Goal: Task Accomplishment & Management: Complete application form

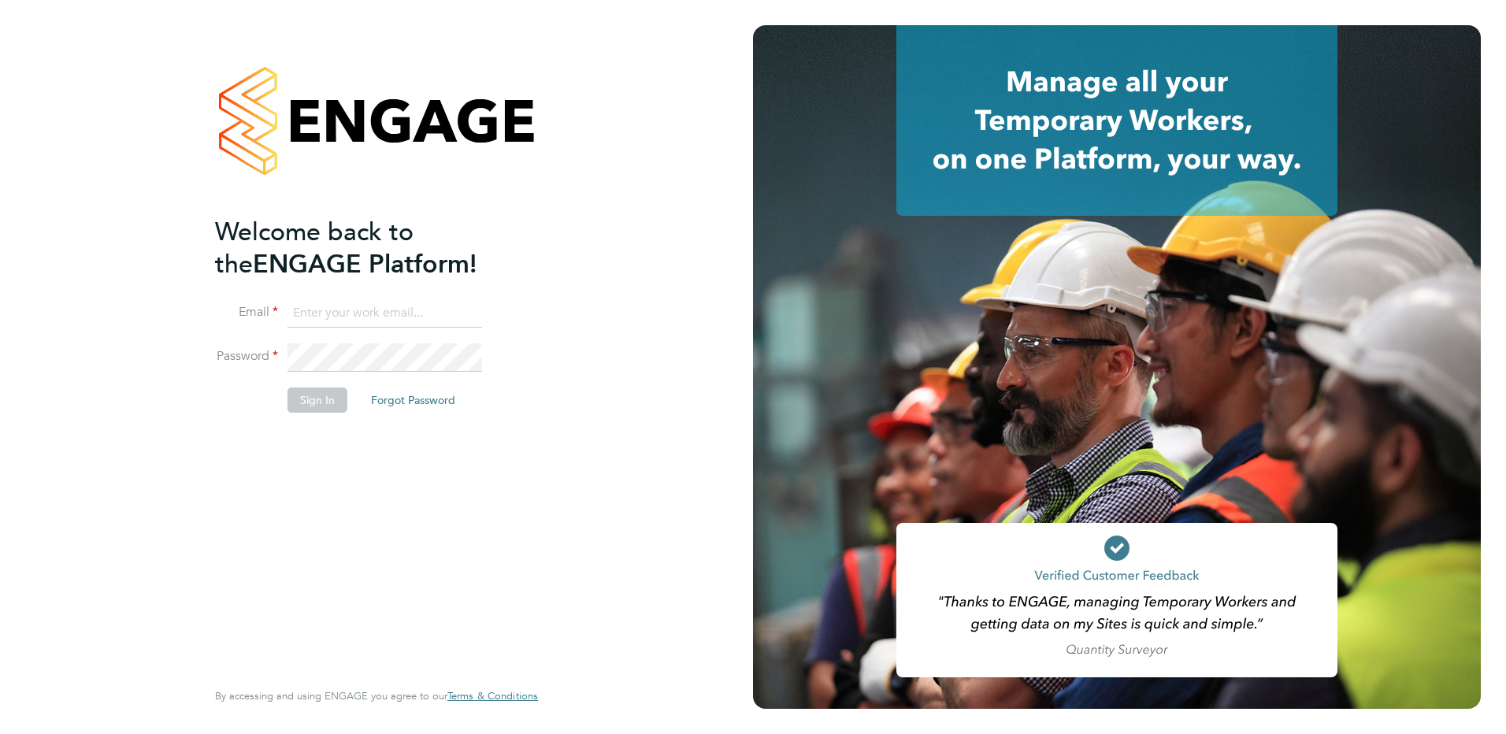
click at [431, 317] on input at bounding box center [385, 313] width 195 height 28
type input "[PERSON_NAME][EMAIL_ADDRESS][PERSON_NAME][DOMAIN_NAME]"
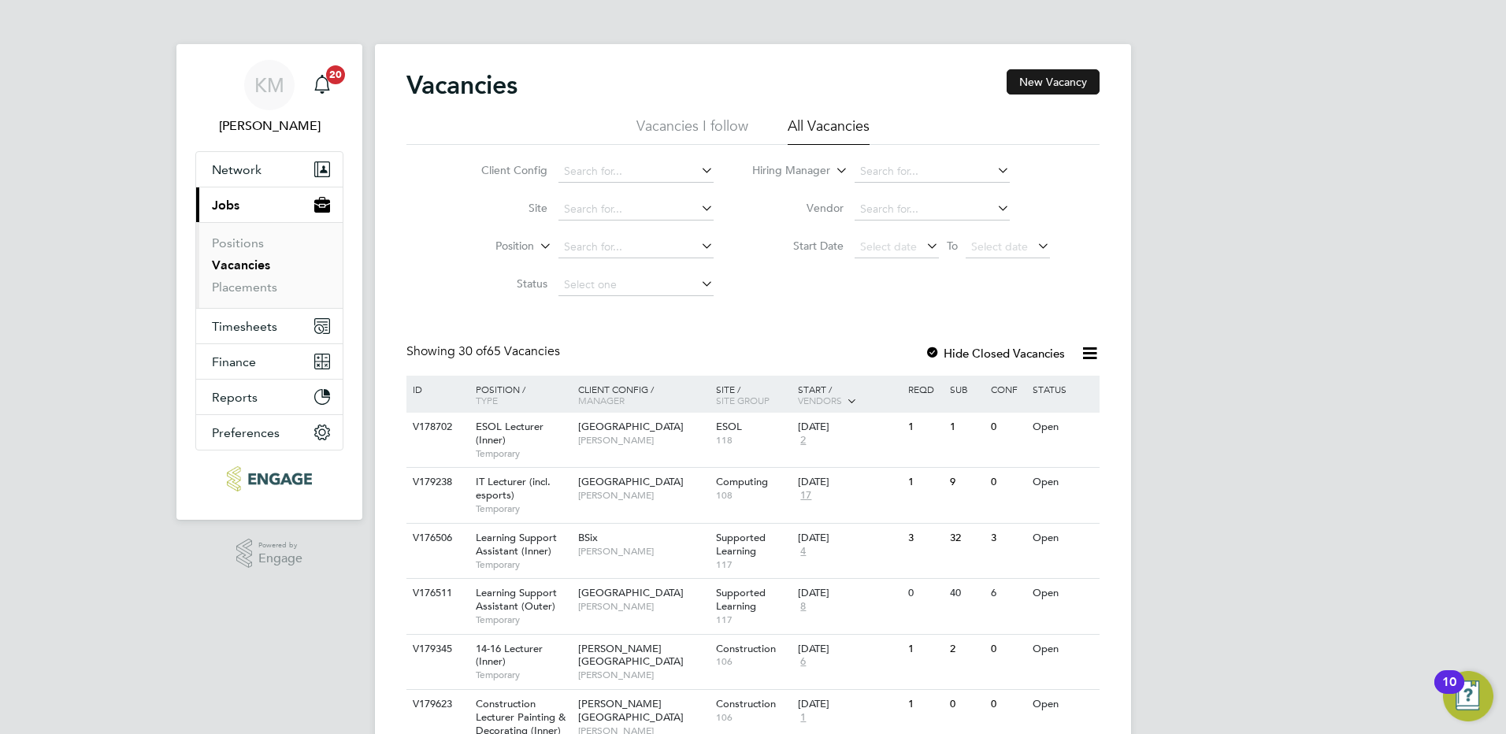
click at [1059, 83] on button "New Vacancy" at bounding box center [1053, 81] width 93 height 25
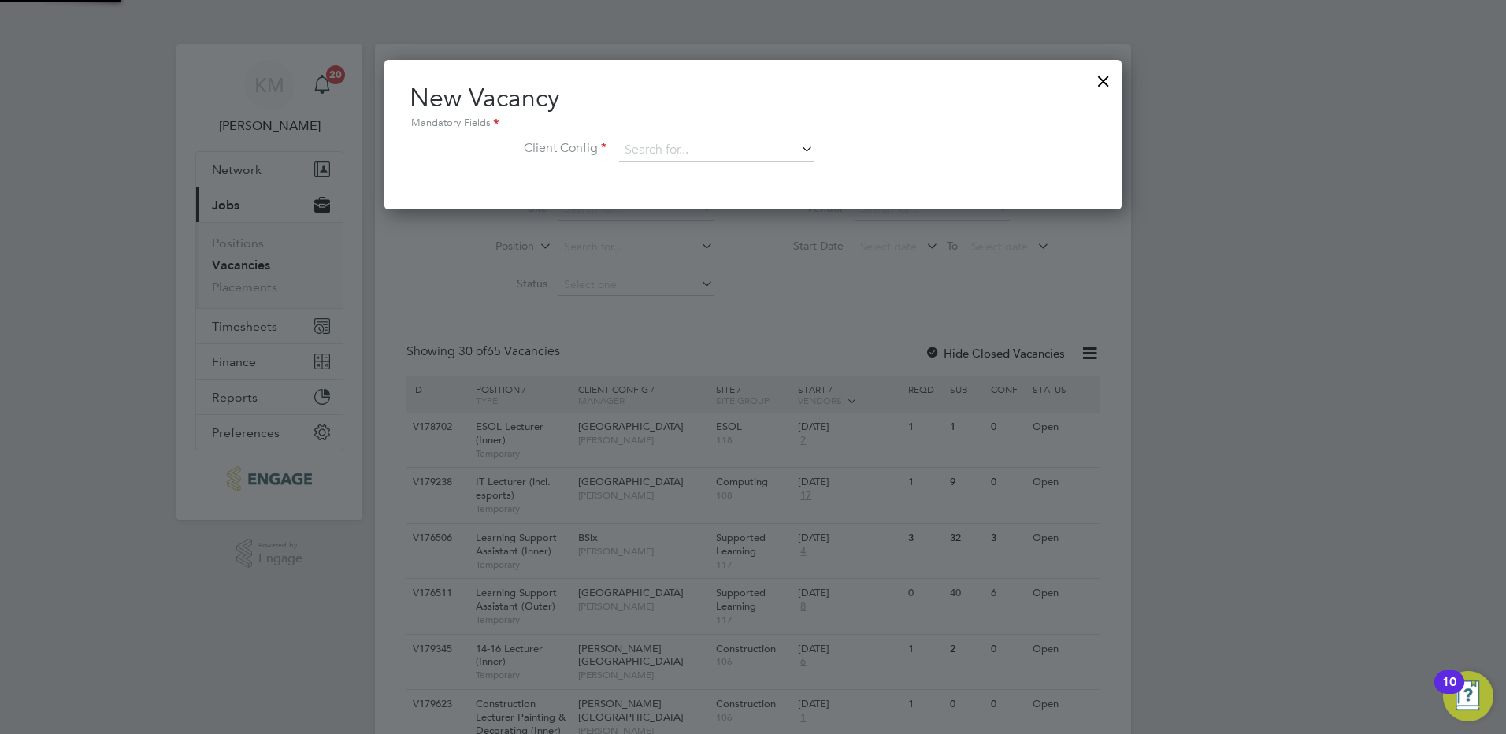
scroll to position [150, 738]
click at [798, 152] on icon at bounding box center [798, 149] width 0 height 22
click at [930, 153] on li "Client Config" at bounding box center [753, 158] width 687 height 39
click at [808, 159] on input at bounding box center [716, 151] width 195 height 24
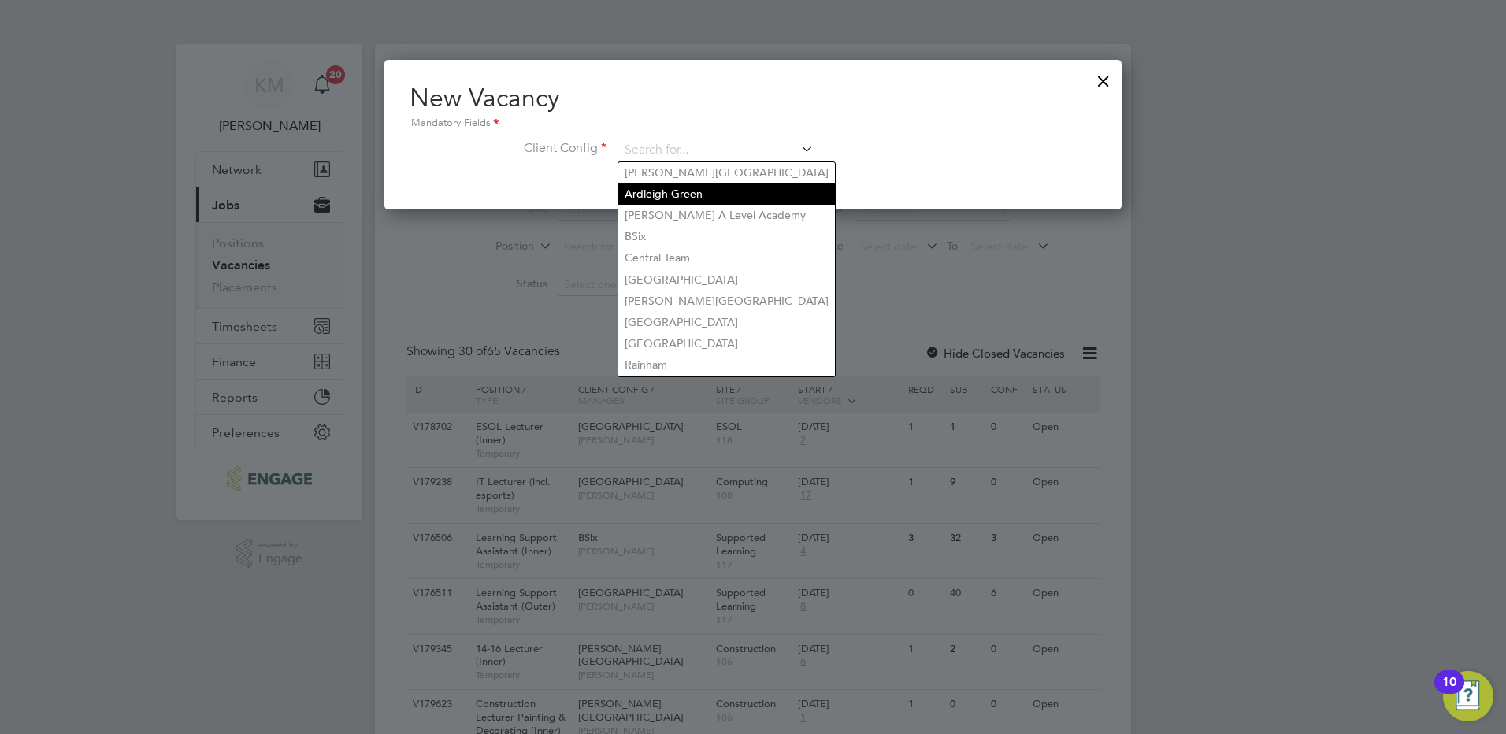
click at [681, 198] on li "Ardleigh Green" at bounding box center [726, 194] width 217 height 21
type input "Ardleigh Green"
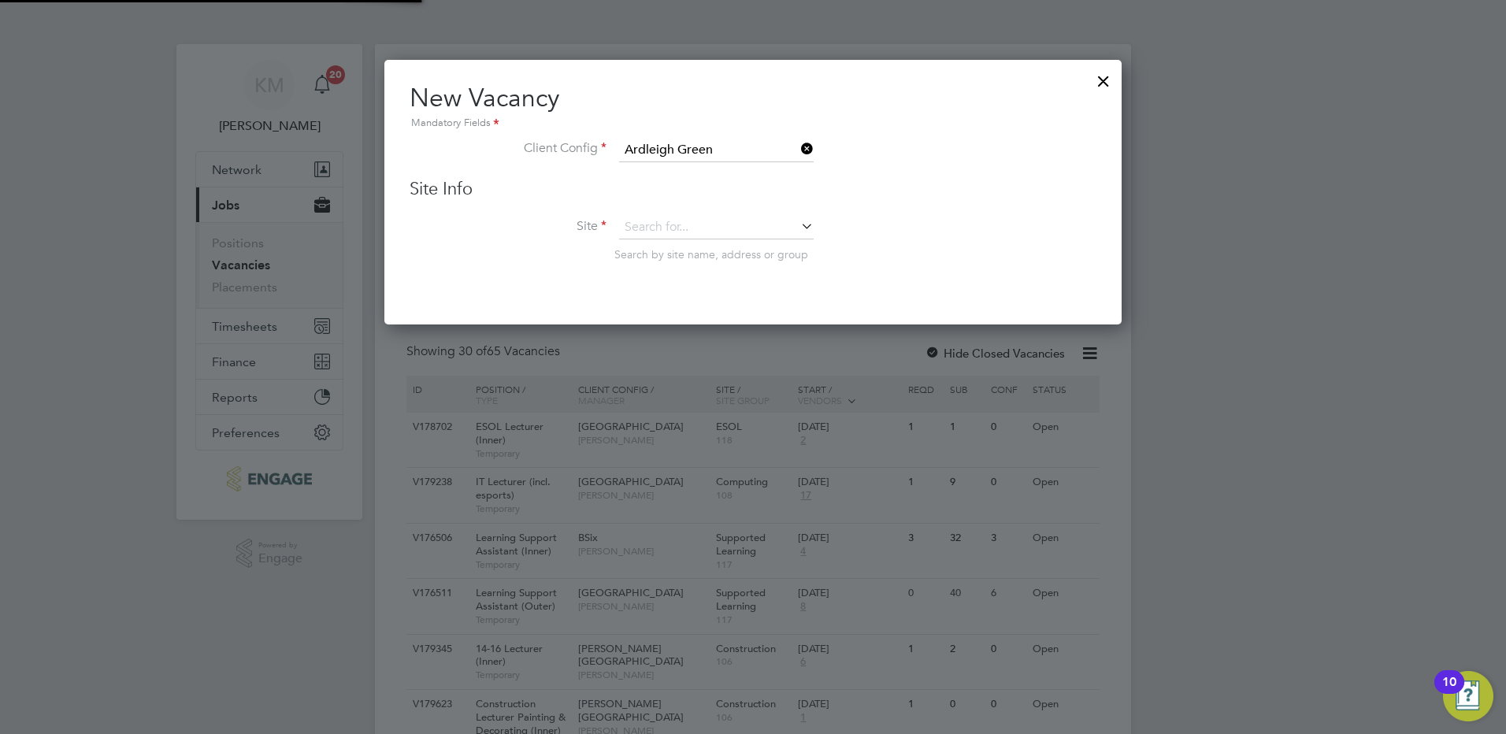
scroll to position [266, 738]
click at [1101, 89] on div at bounding box center [1104, 77] width 28 height 28
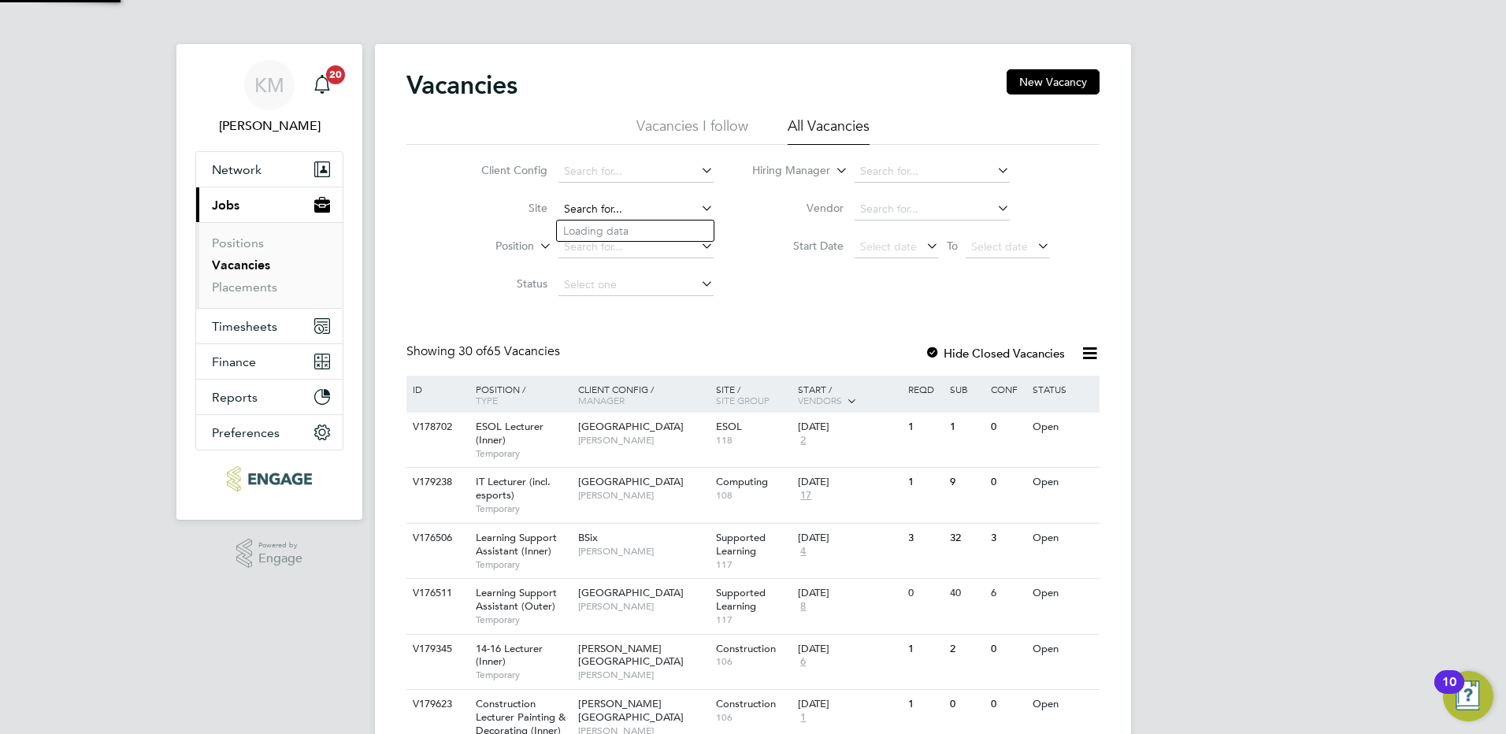
click at [620, 211] on input at bounding box center [636, 210] width 155 height 22
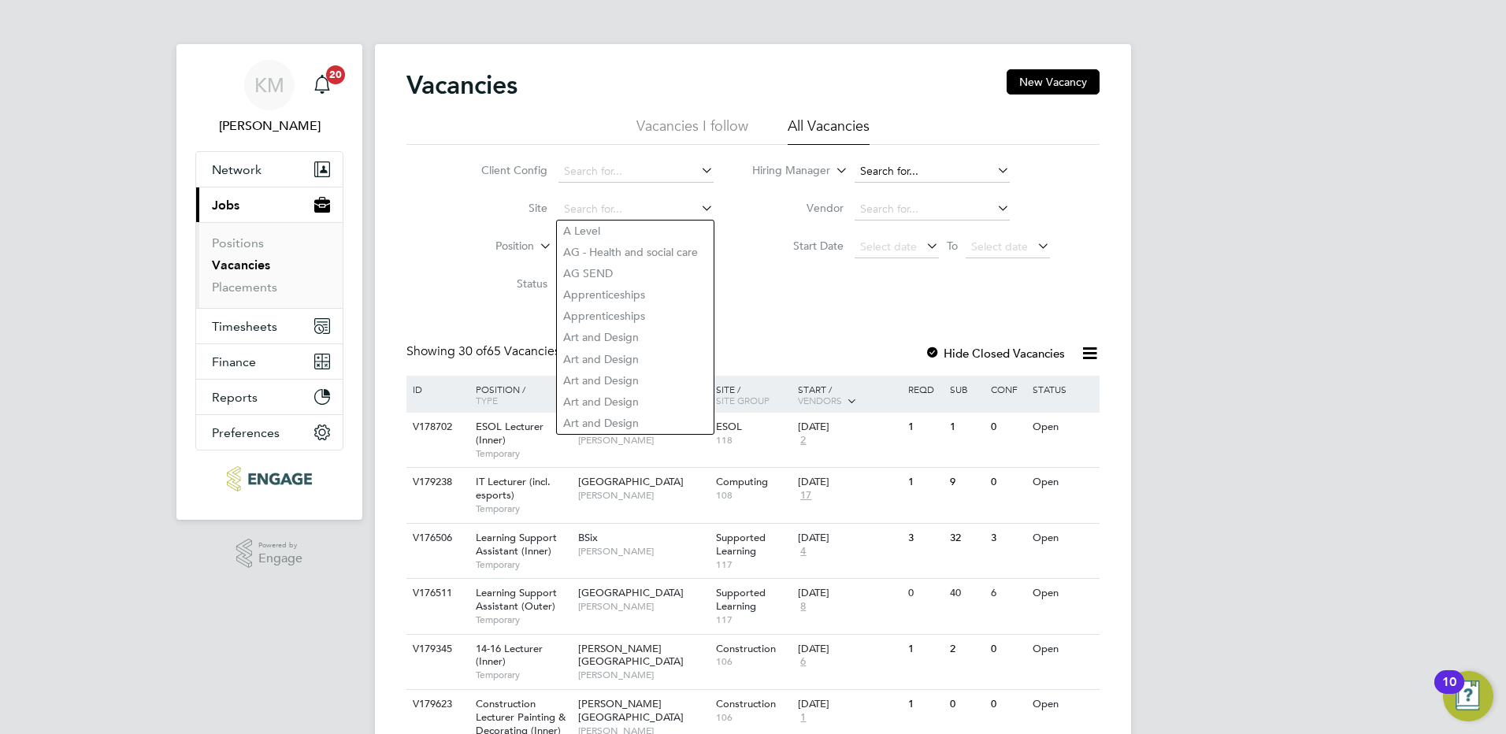
click at [880, 170] on input at bounding box center [932, 172] width 155 height 22
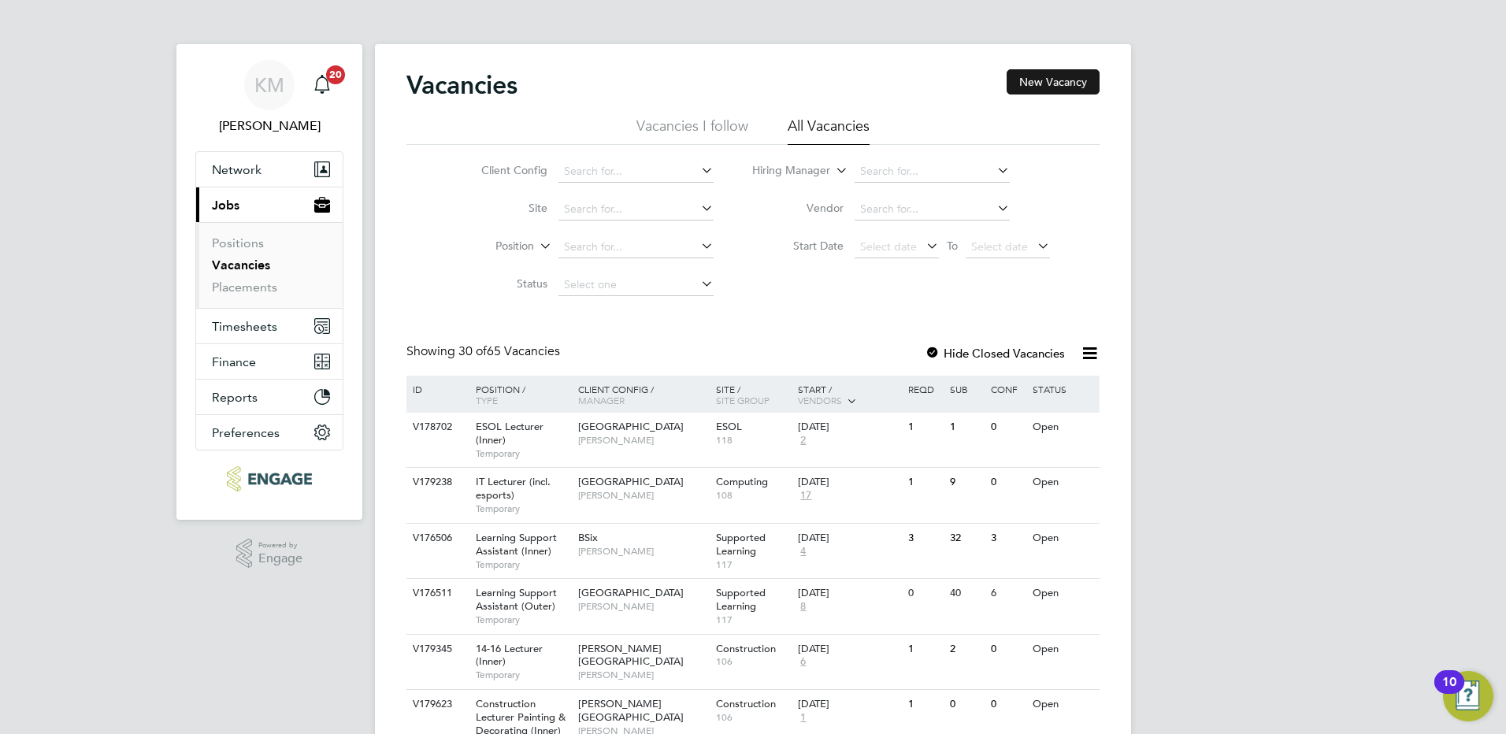
click at [1059, 87] on button "New Vacancy" at bounding box center [1053, 81] width 93 height 25
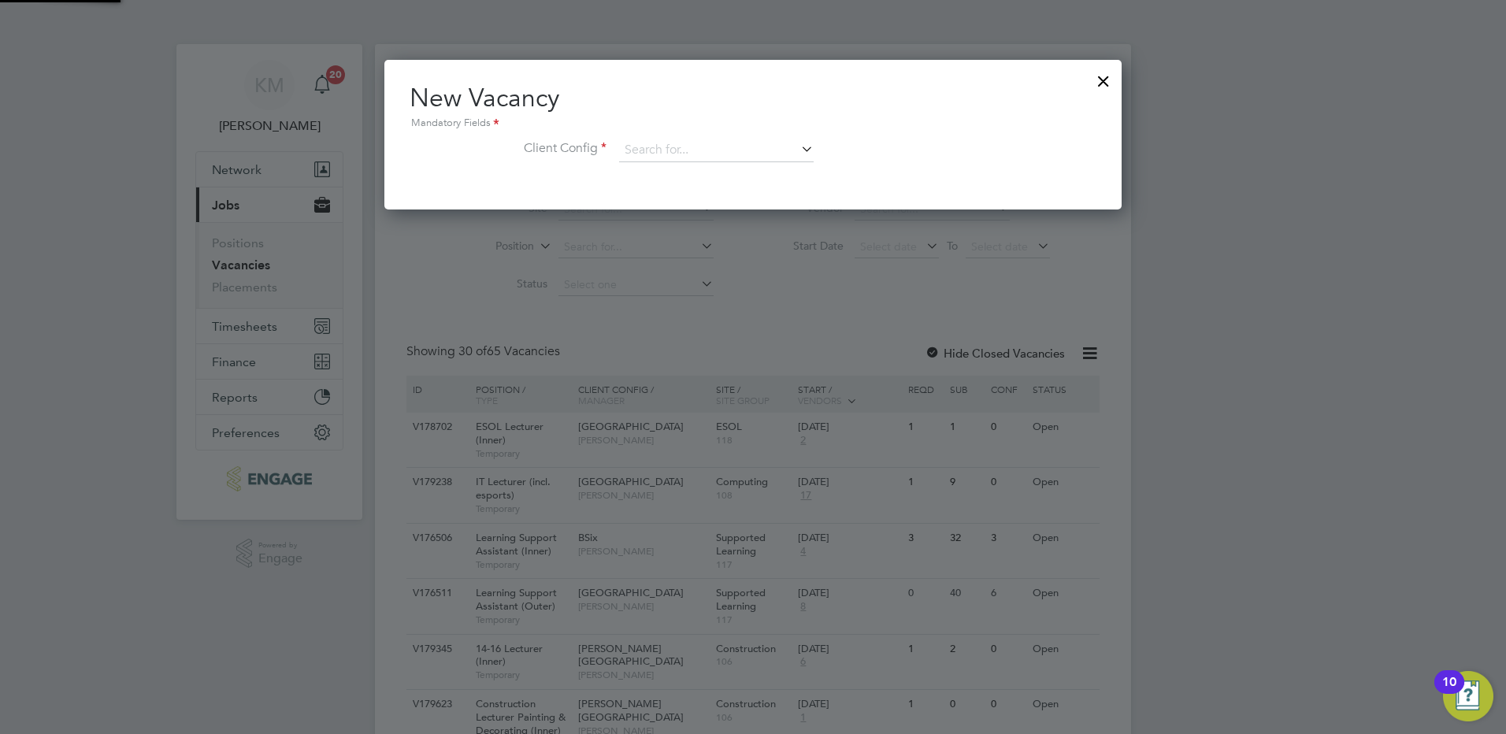
scroll to position [150, 738]
click at [743, 154] on input at bounding box center [716, 151] width 195 height 24
click at [690, 194] on li "Ardleigh Green" at bounding box center [726, 194] width 217 height 21
type input "Ardleigh Green"
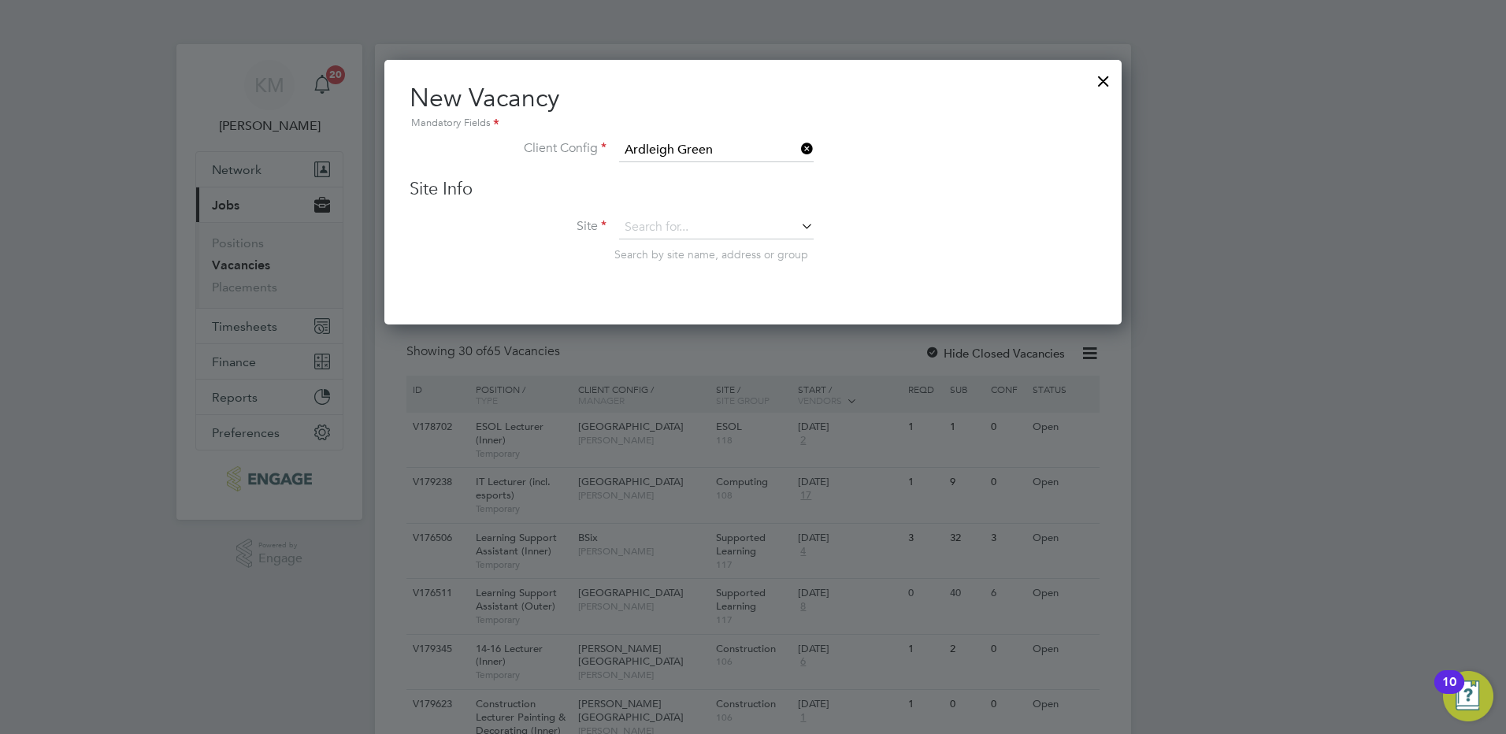
click at [798, 225] on icon at bounding box center [798, 226] width 0 height 22
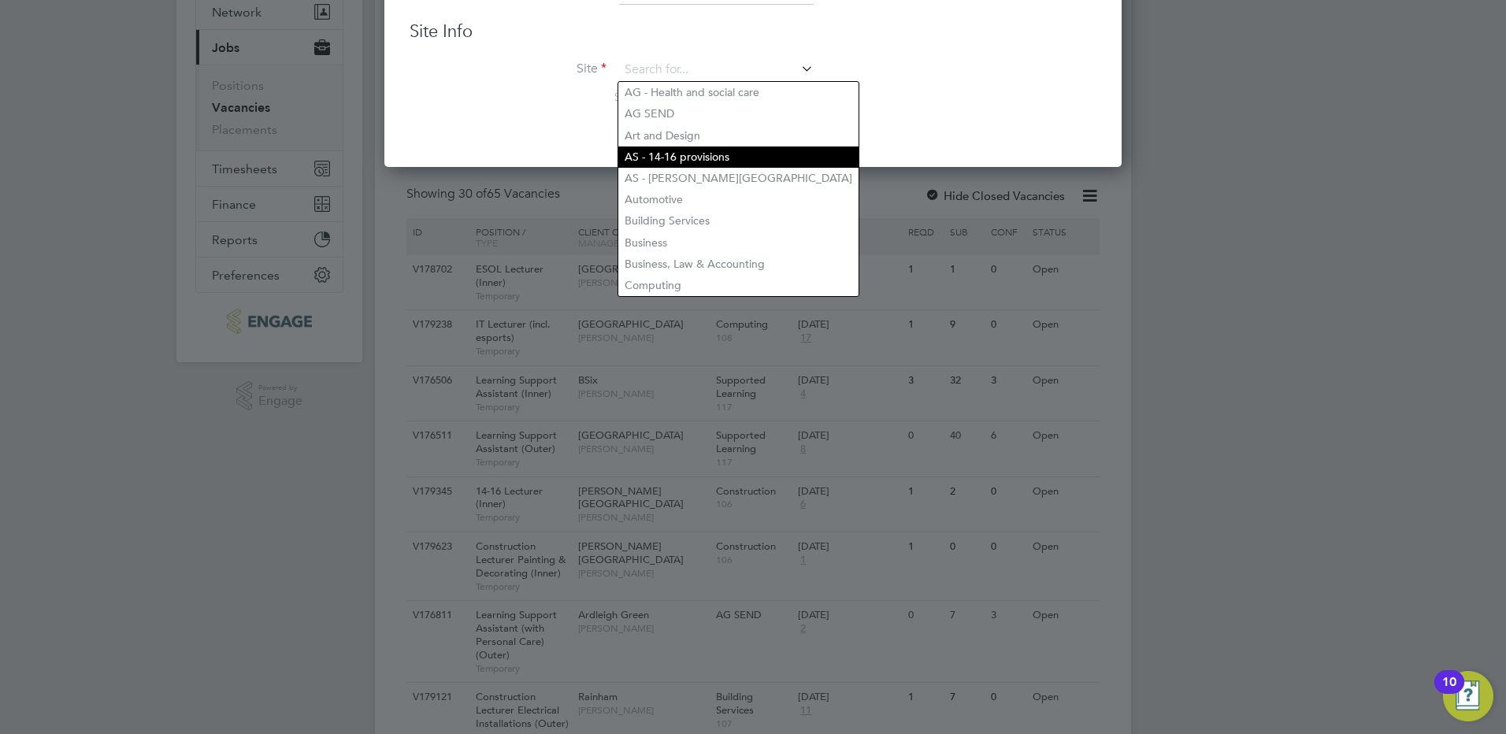
scroll to position [79, 0]
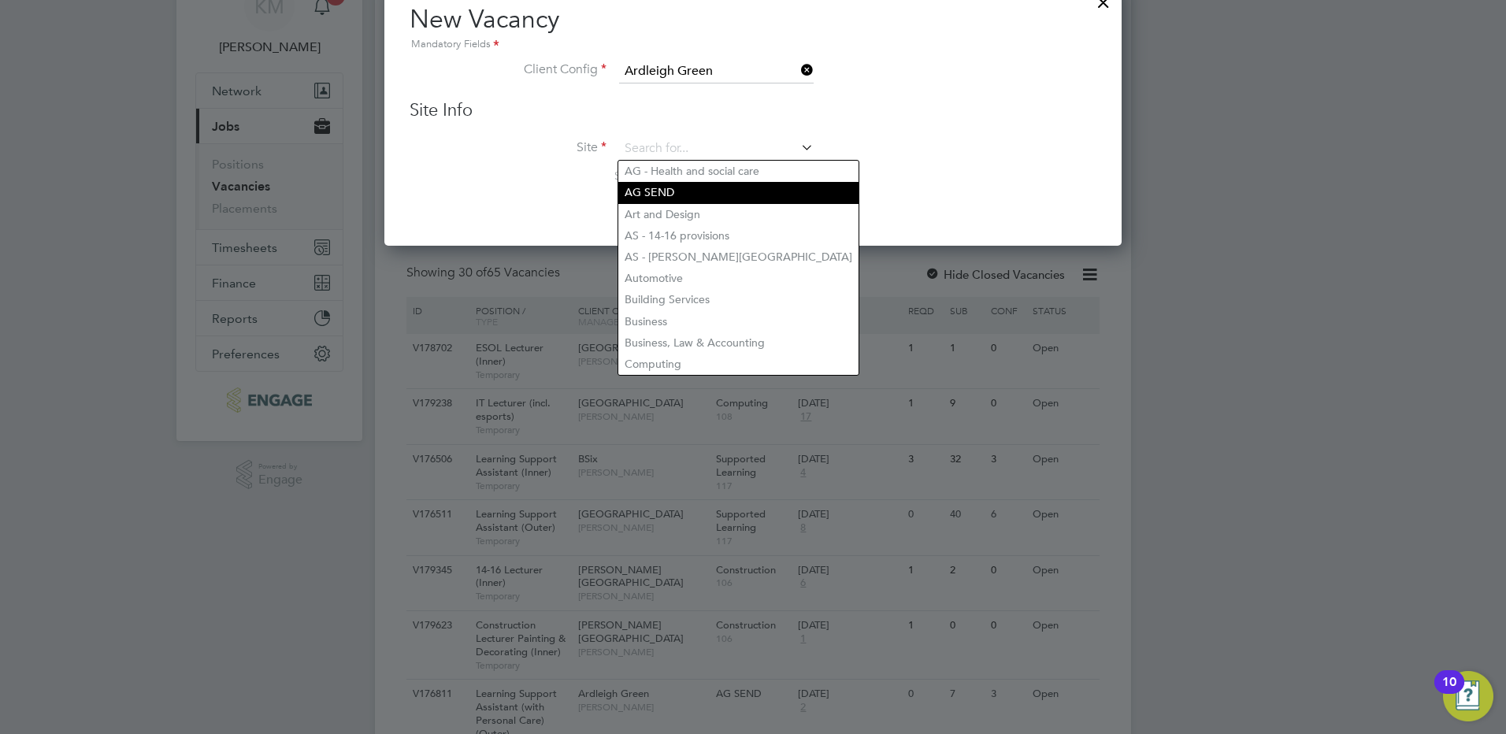
click at [687, 187] on li "AG SEND" at bounding box center [738, 192] width 240 height 21
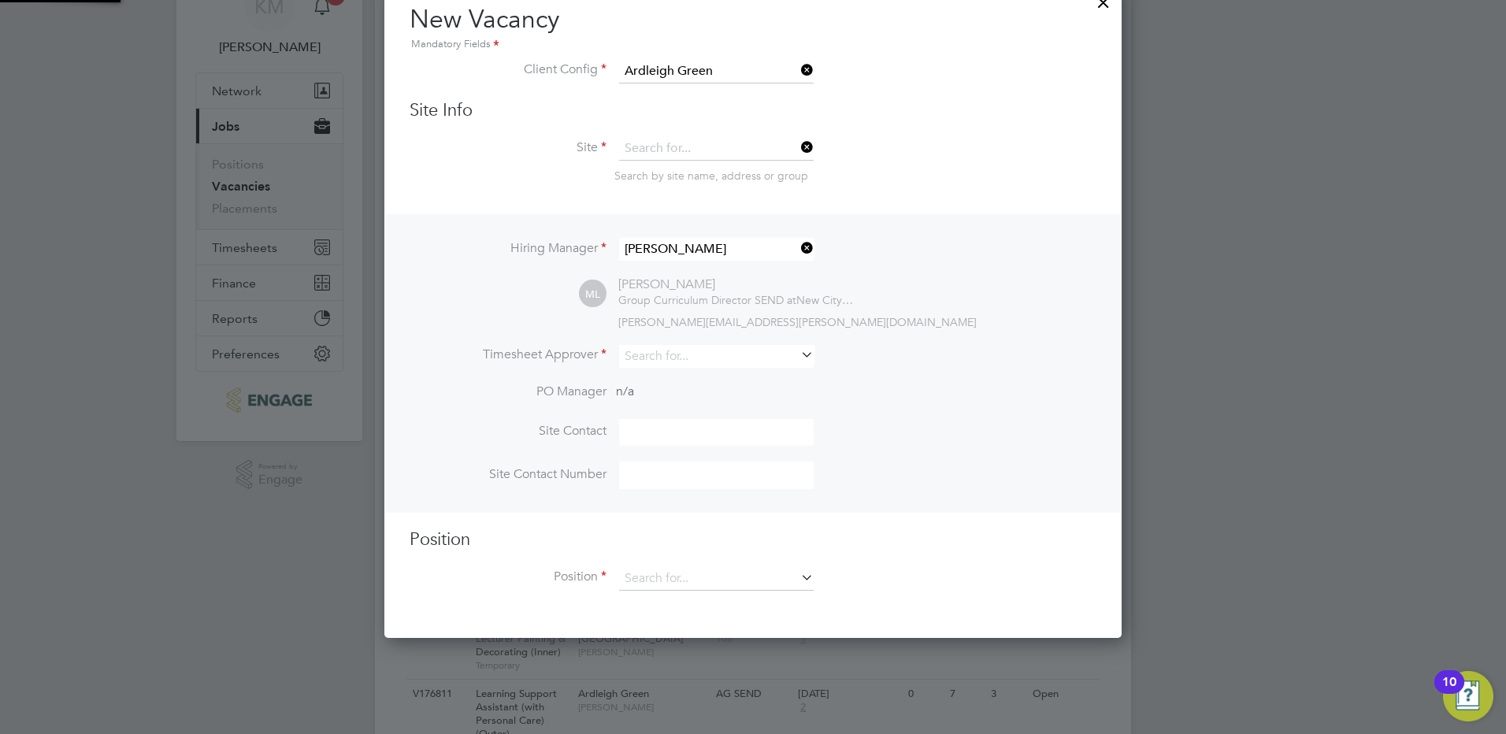
type input "AG SEND"
click at [752, 155] on input at bounding box center [716, 149] width 195 height 24
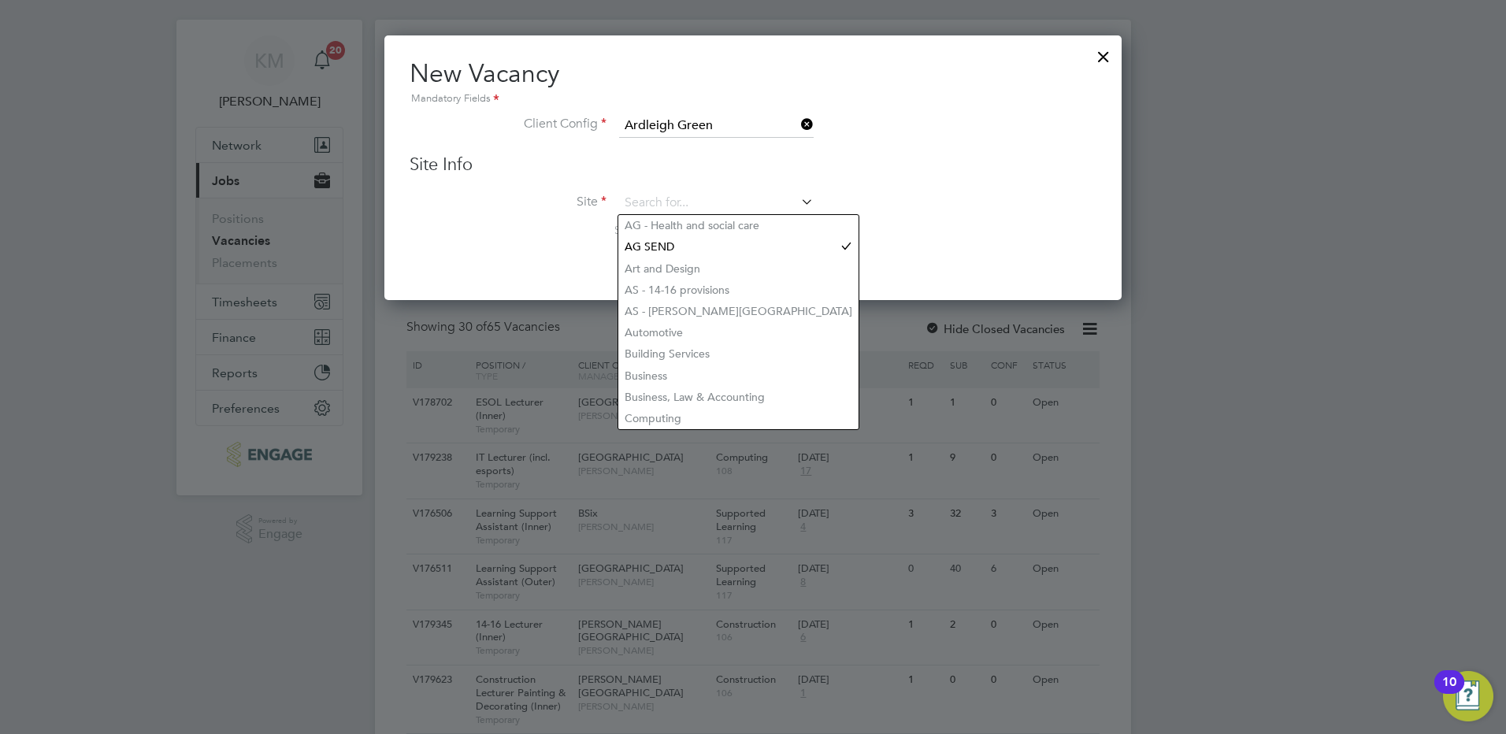
scroll to position [0, 0]
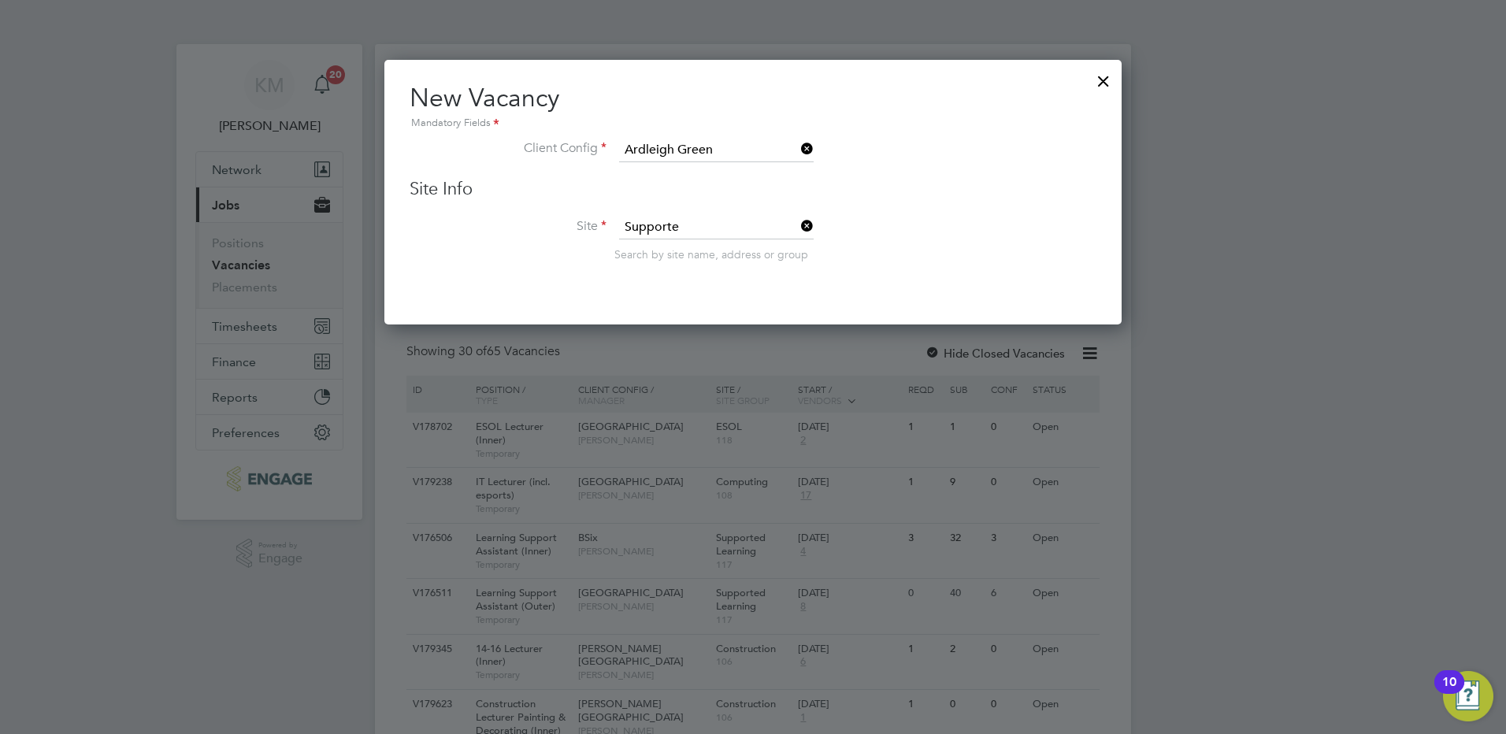
click at [671, 255] on b "Supporte" at bounding box center [649, 249] width 48 height 13
type input "Supported Learning"
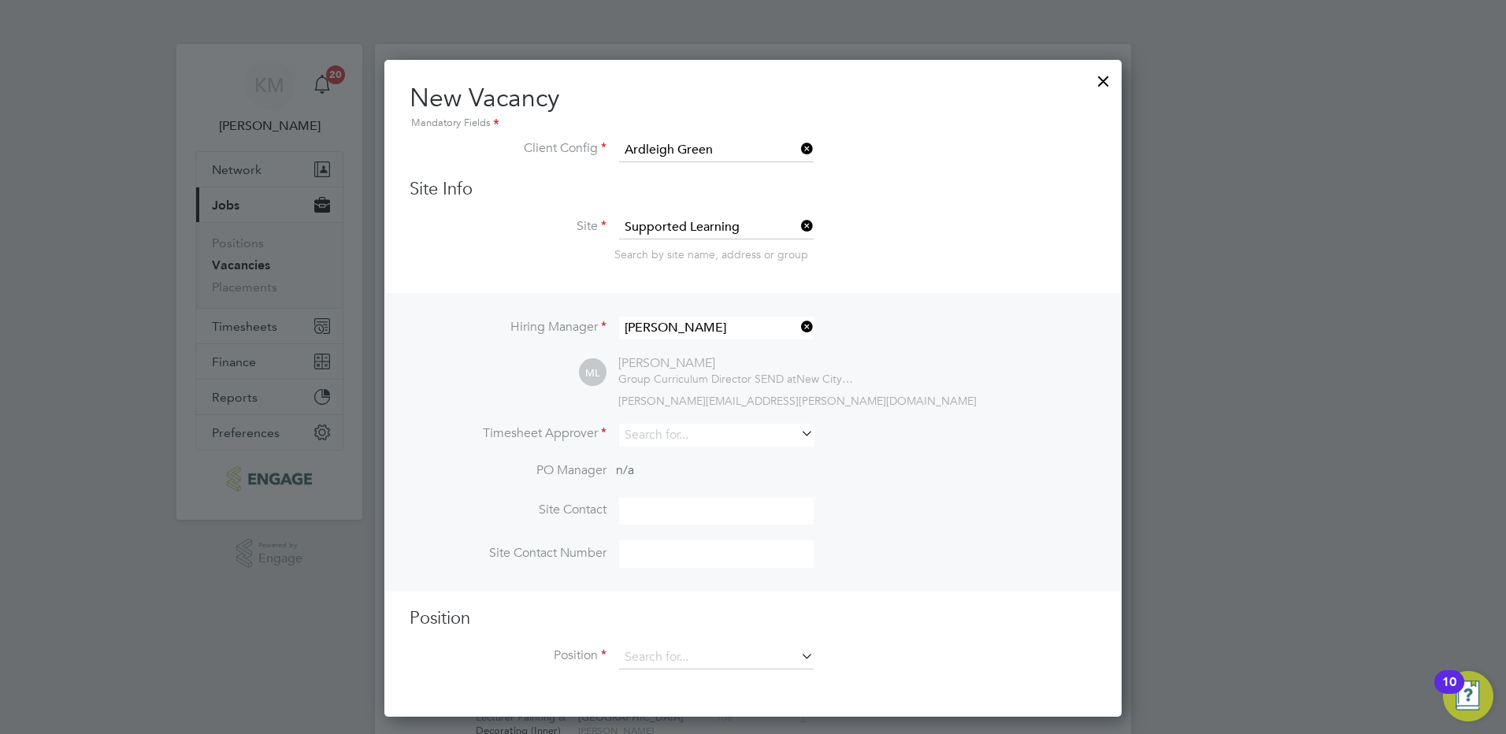
click at [798, 329] on icon at bounding box center [798, 327] width 0 height 22
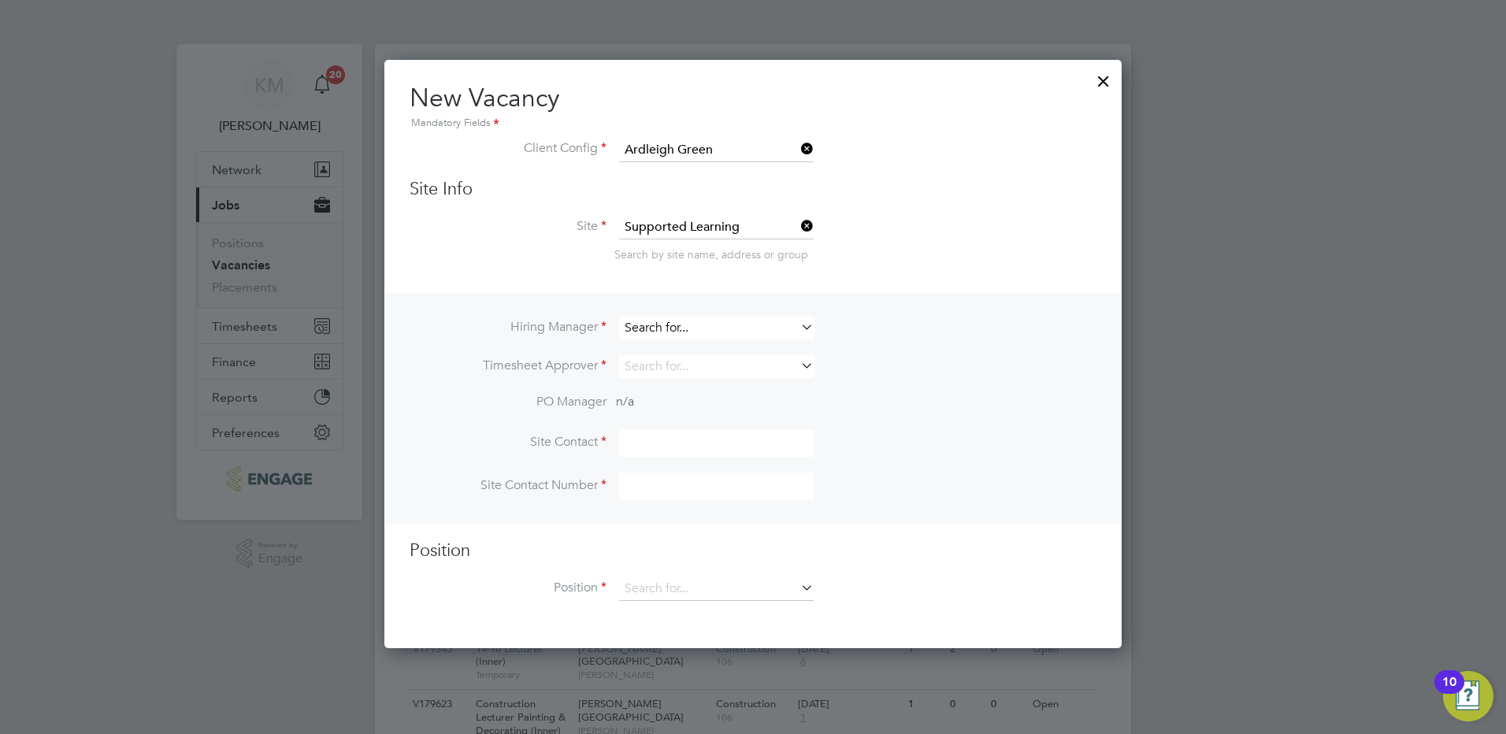
click at [733, 328] on input at bounding box center [716, 328] width 195 height 23
click at [700, 343] on li "[PERSON_NAME]" at bounding box center [716, 350] width 196 height 21
type input "[PERSON_NAME]"
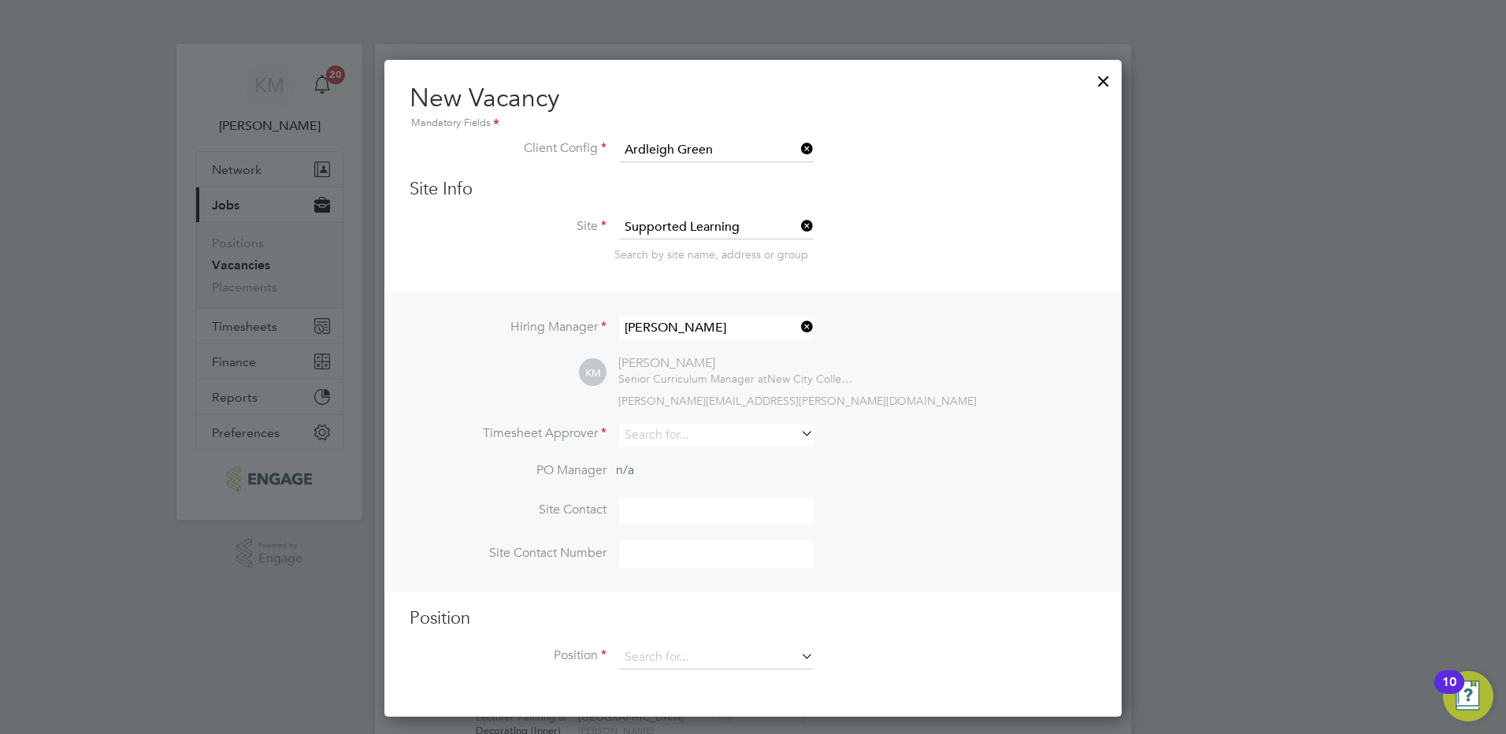
scroll to position [659, 738]
click at [700, 435] on input at bounding box center [716, 435] width 195 height 23
click at [689, 455] on li "[PERSON_NAME]" at bounding box center [716, 457] width 196 height 21
type input "[PERSON_NAME]"
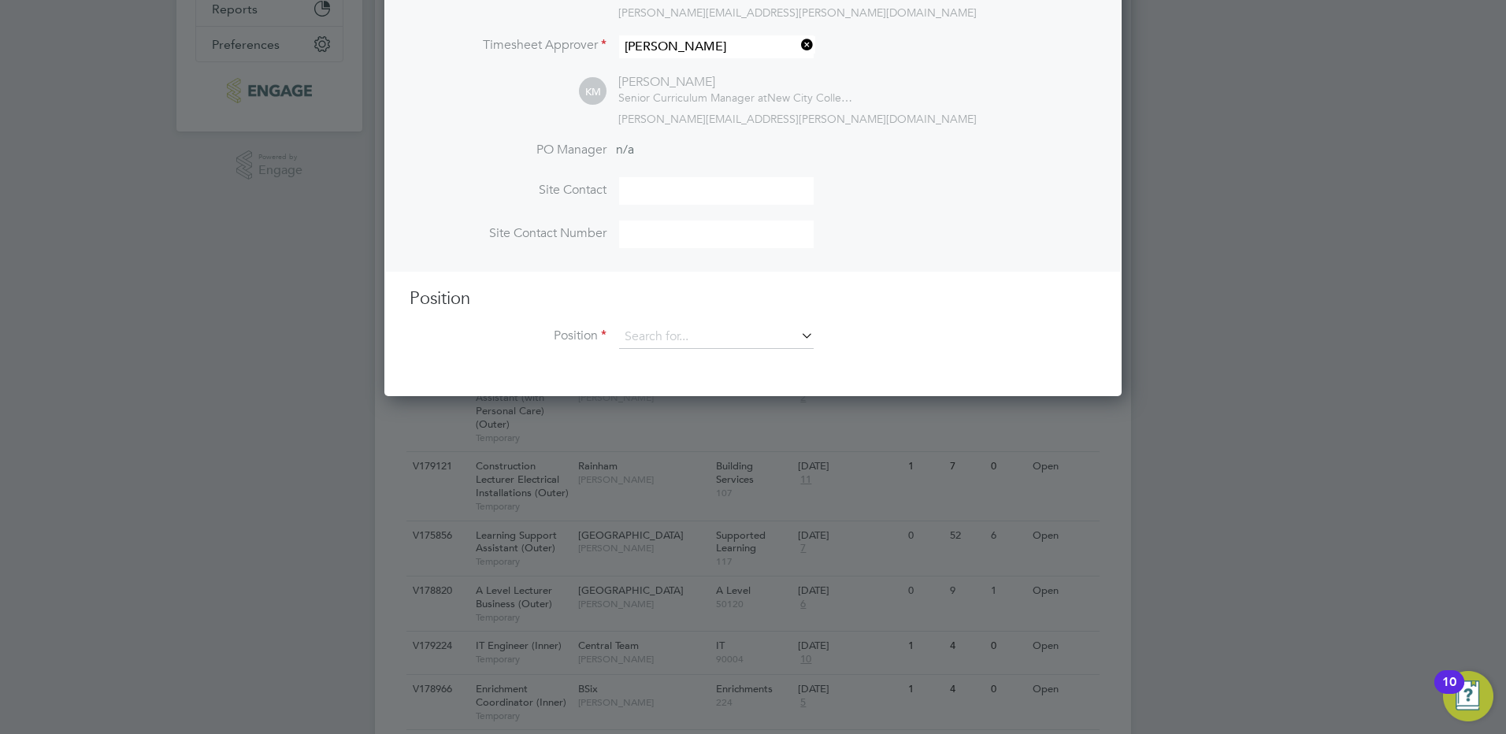
scroll to position [394, 0]
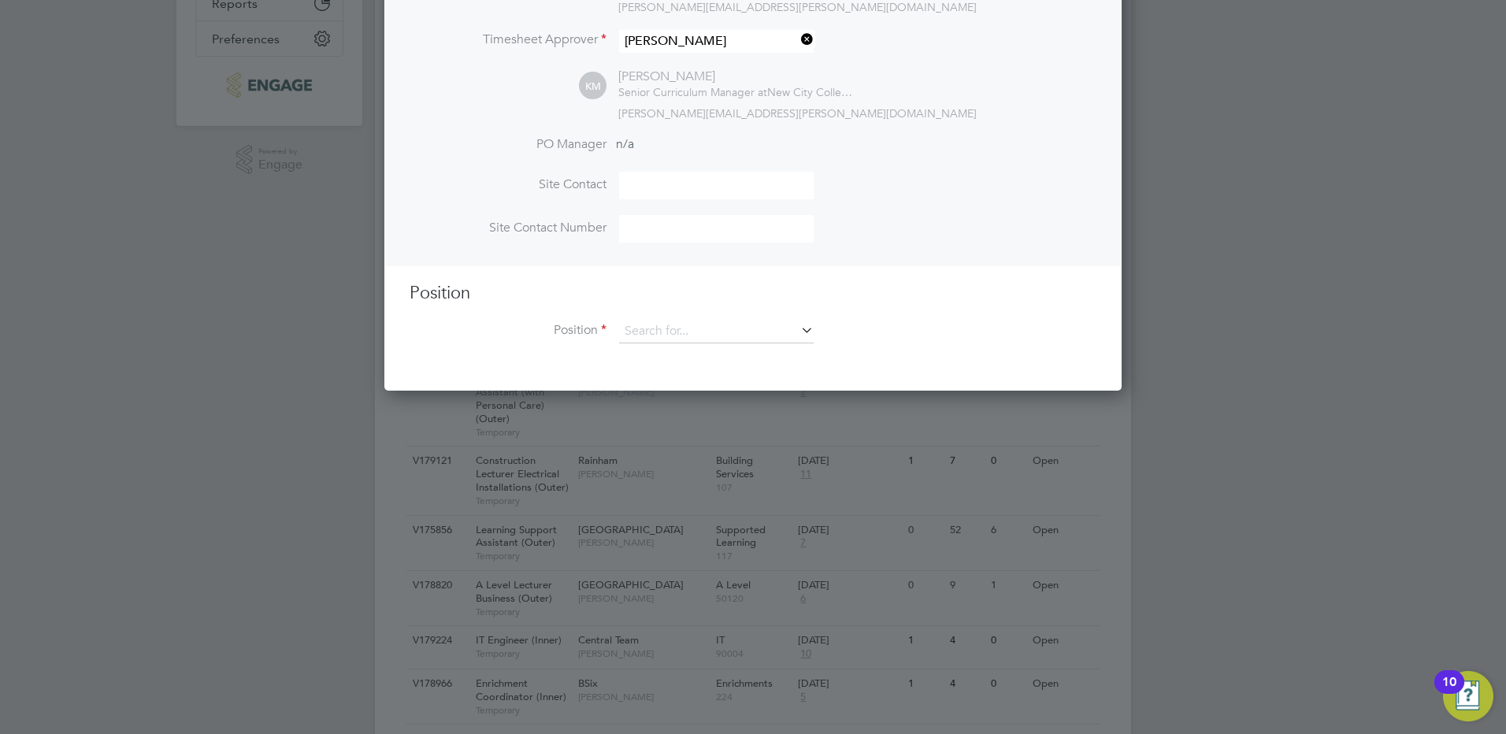
click at [798, 332] on icon at bounding box center [798, 330] width 0 height 22
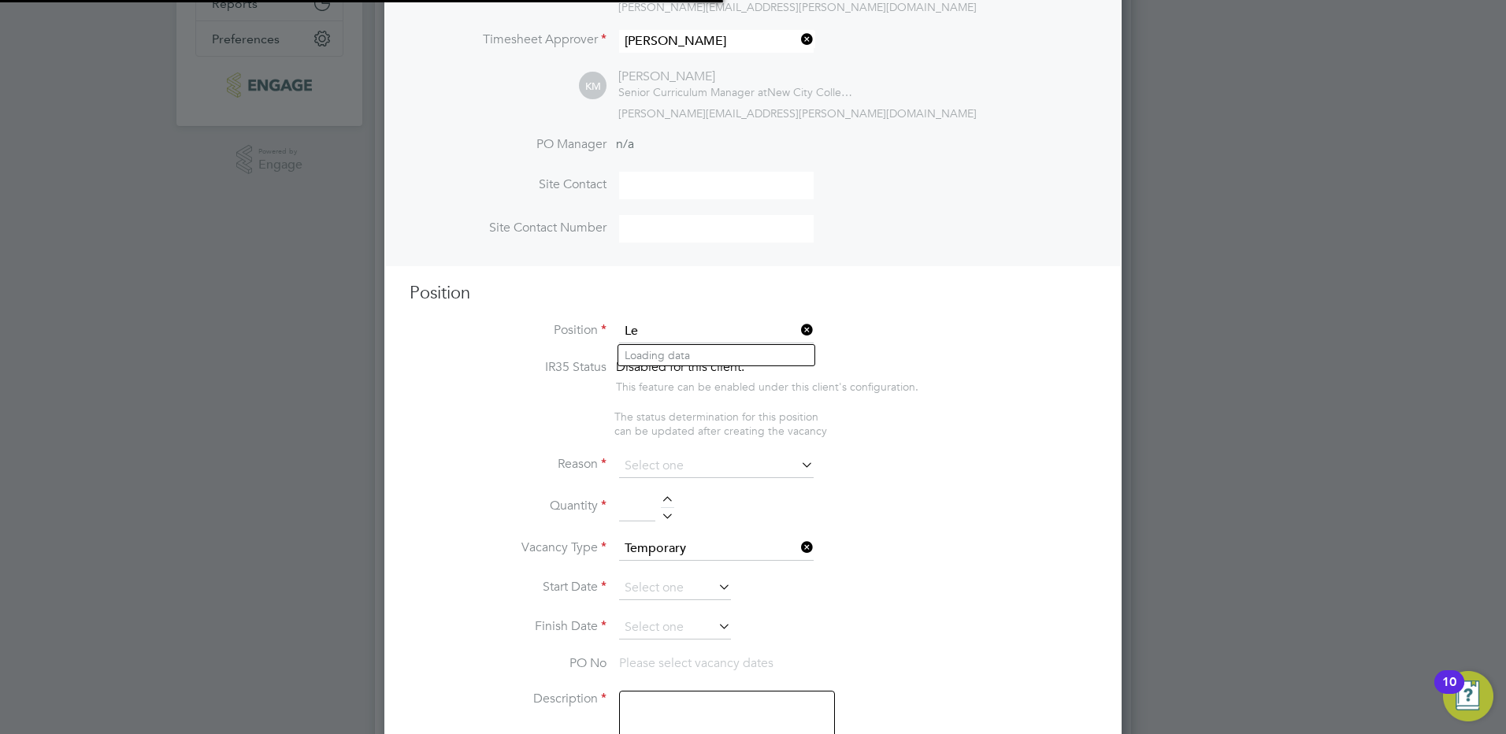
scroll to position [2427, 738]
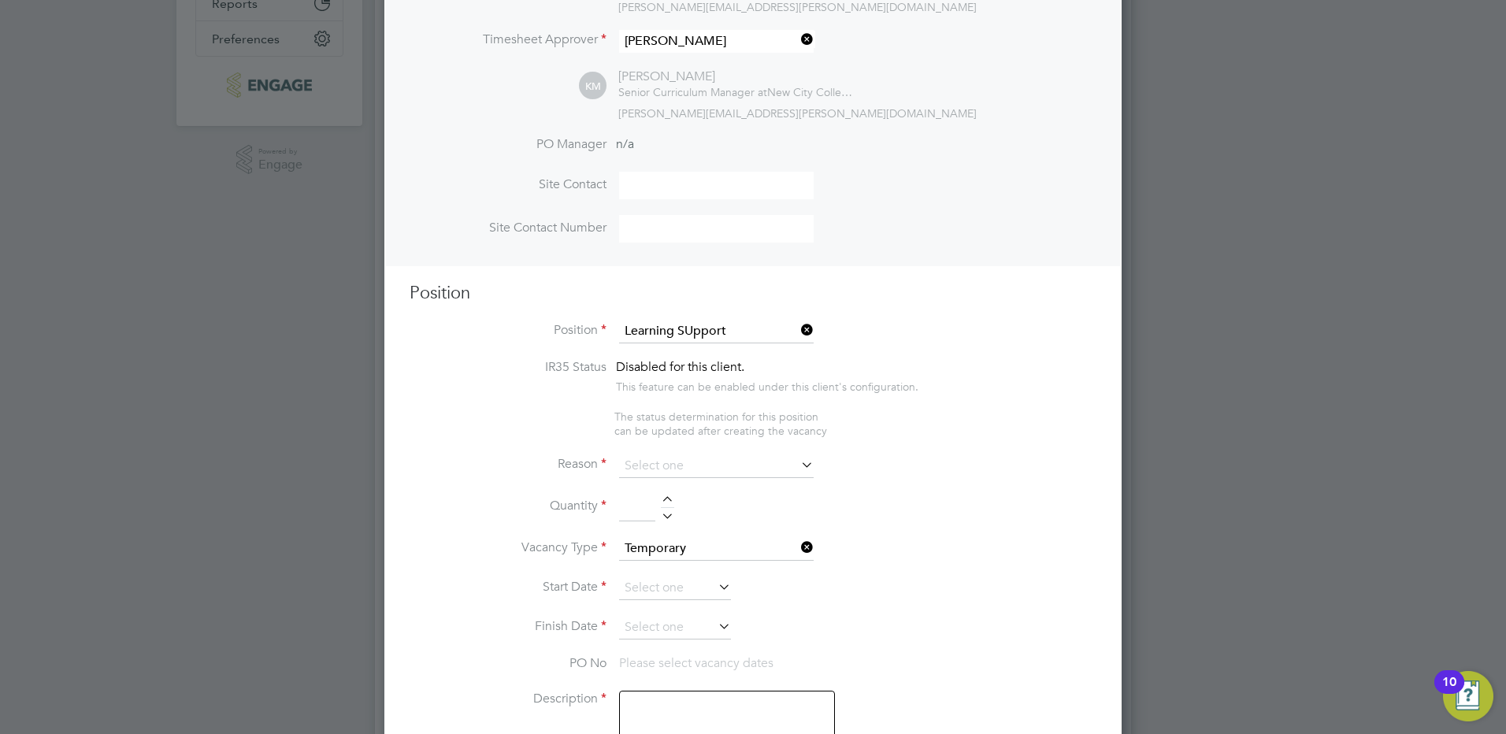
click at [692, 380] on b "Support" at bounding box center [694, 376] width 42 height 13
type input "Learning Support Assistant (with Personal Care) (Outer)"
type textarea "LOREMIP DO SIT: • Am cons ad elit se doe Temporinc Utlabore Etdo ma aliquae adm…"
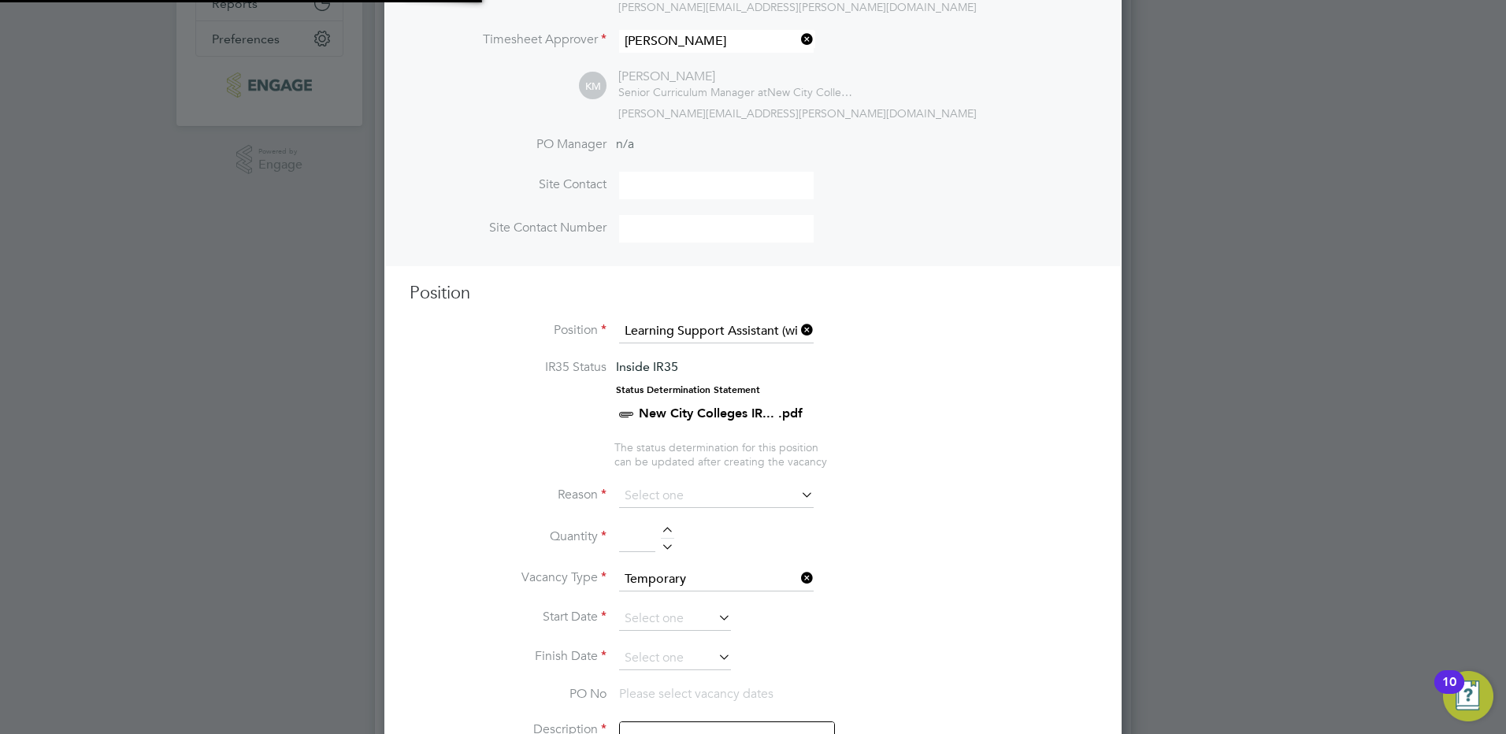
scroll to position [46, 83]
click at [798, 496] on icon at bounding box center [798, 495] width 0 height 22
click at [798, 494] on icon at bounding box center [798, 495] width 0 height 22
click at [798, 495] on icon at bounding box center [798, 495] width 0 height 22
click at [798, 498] on icon at bounding box center [798, 495] width 0 height 22
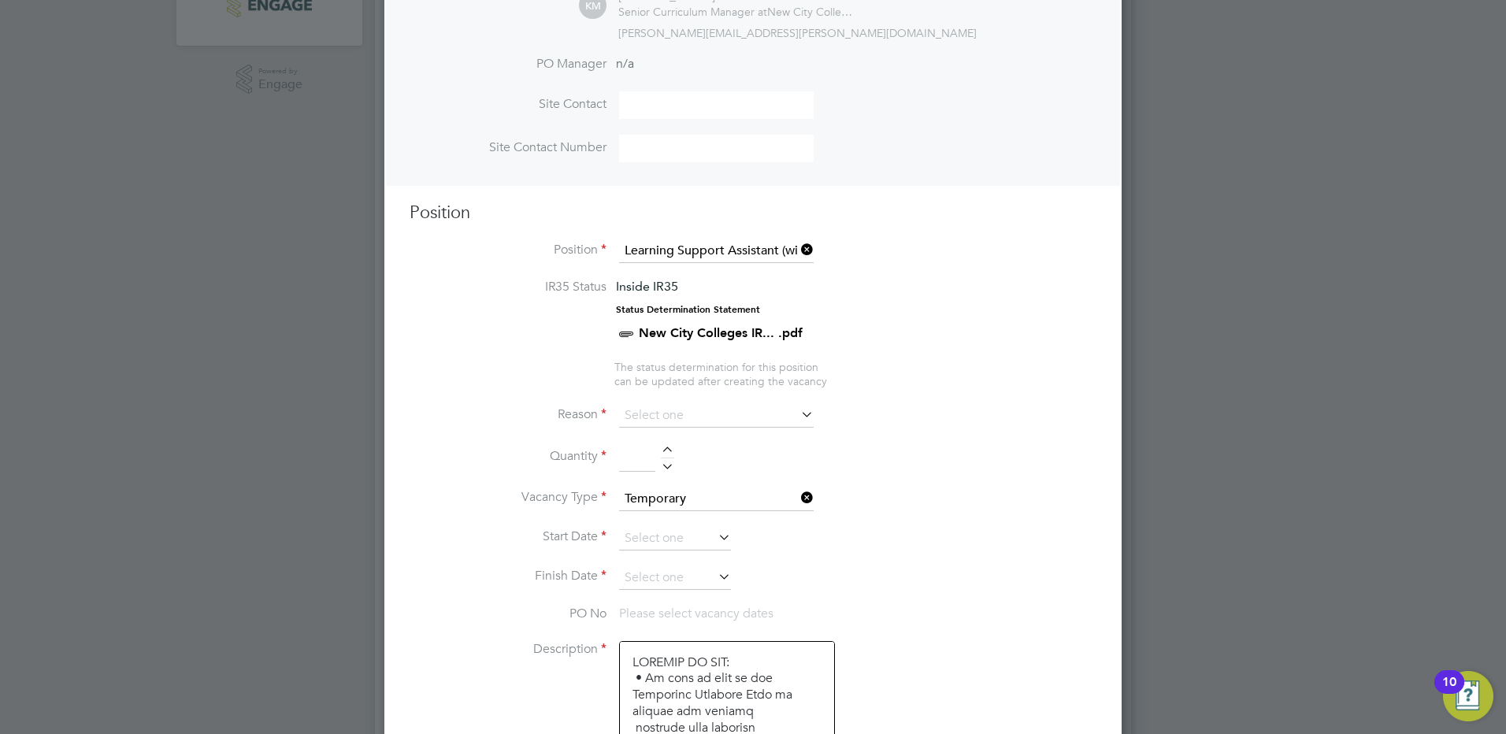
scroll to position [630, 0]
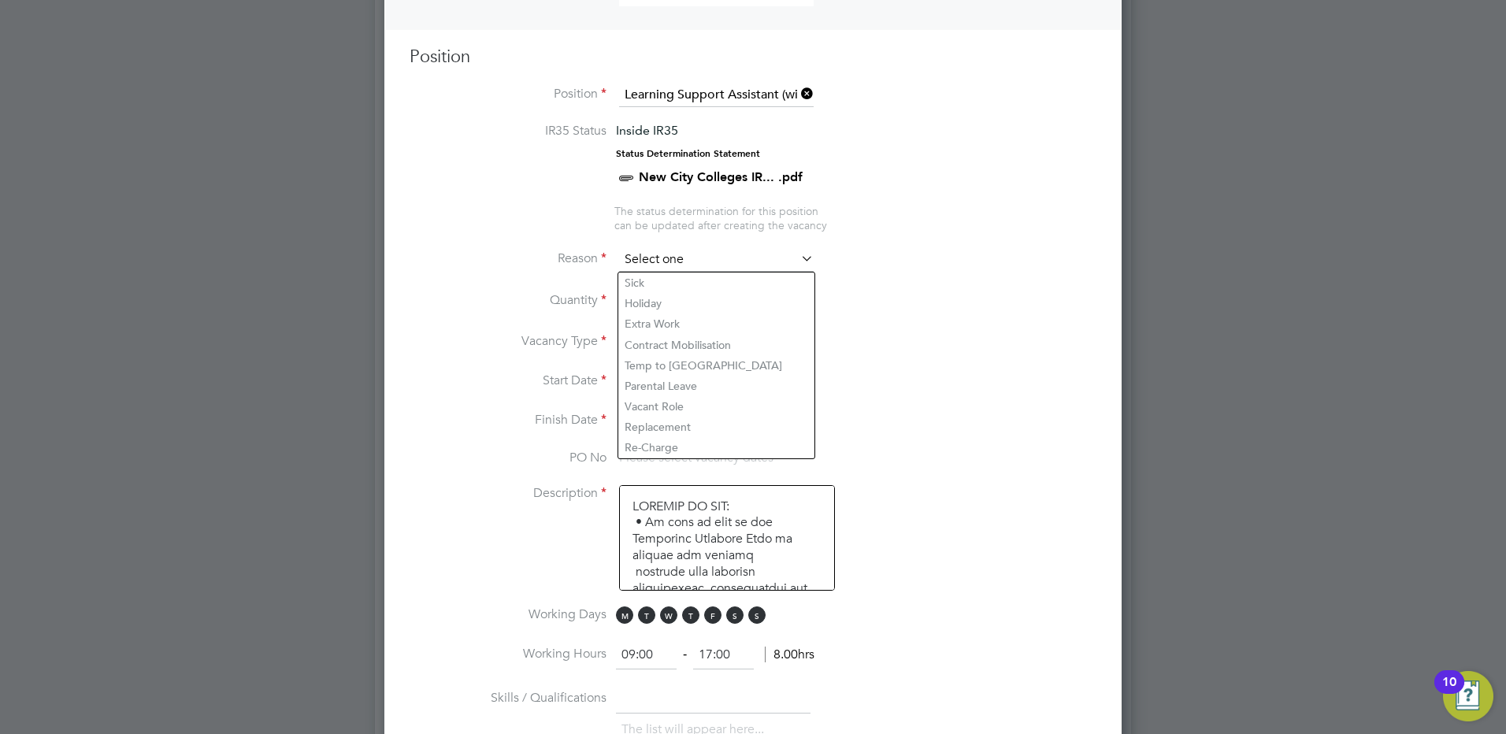
click at [653, 248] on input at bounding box center [716, 260] width 195 height 24
click at [651, 317] on li "Extra Work" at bounding box center [716, 324] width 196 height 20
type input "Extra Work"
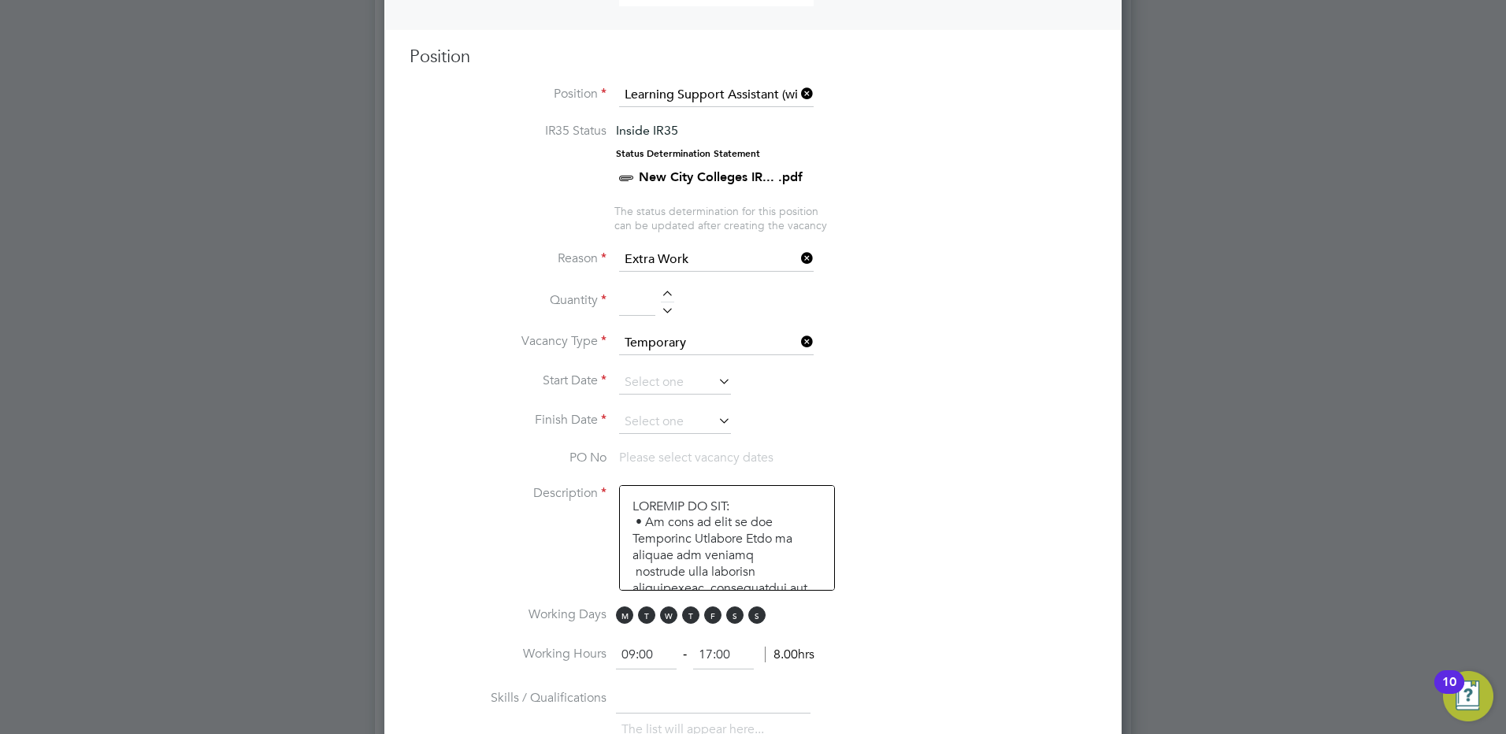
click at [673, 297] on div at bounding box center [667, 296] width 13 height 11
click at [672, 296] on div at bounding box center [667, 296] width 13 height 11
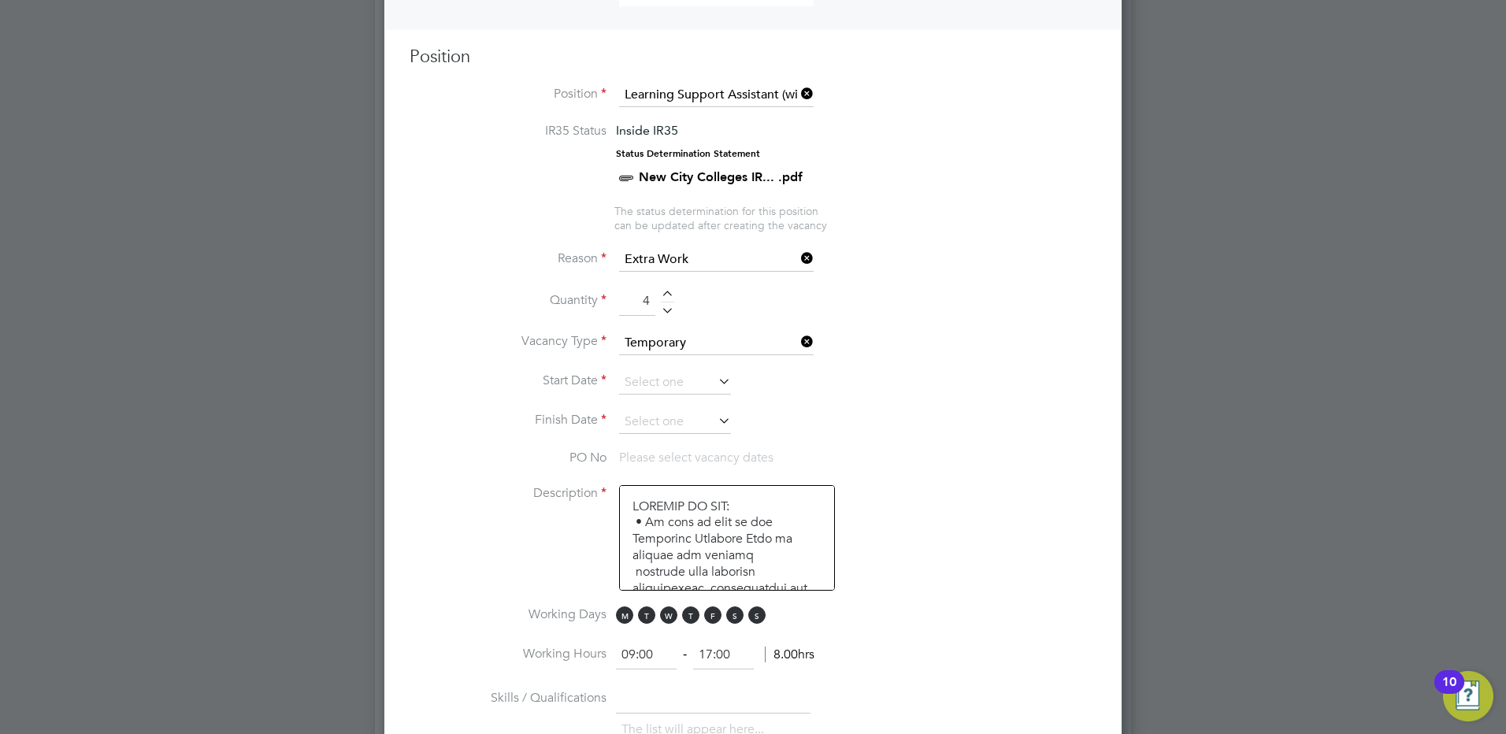
type input "5"
click at [715, 381] on icon at bounding box center [715, 381] width 0 height 22
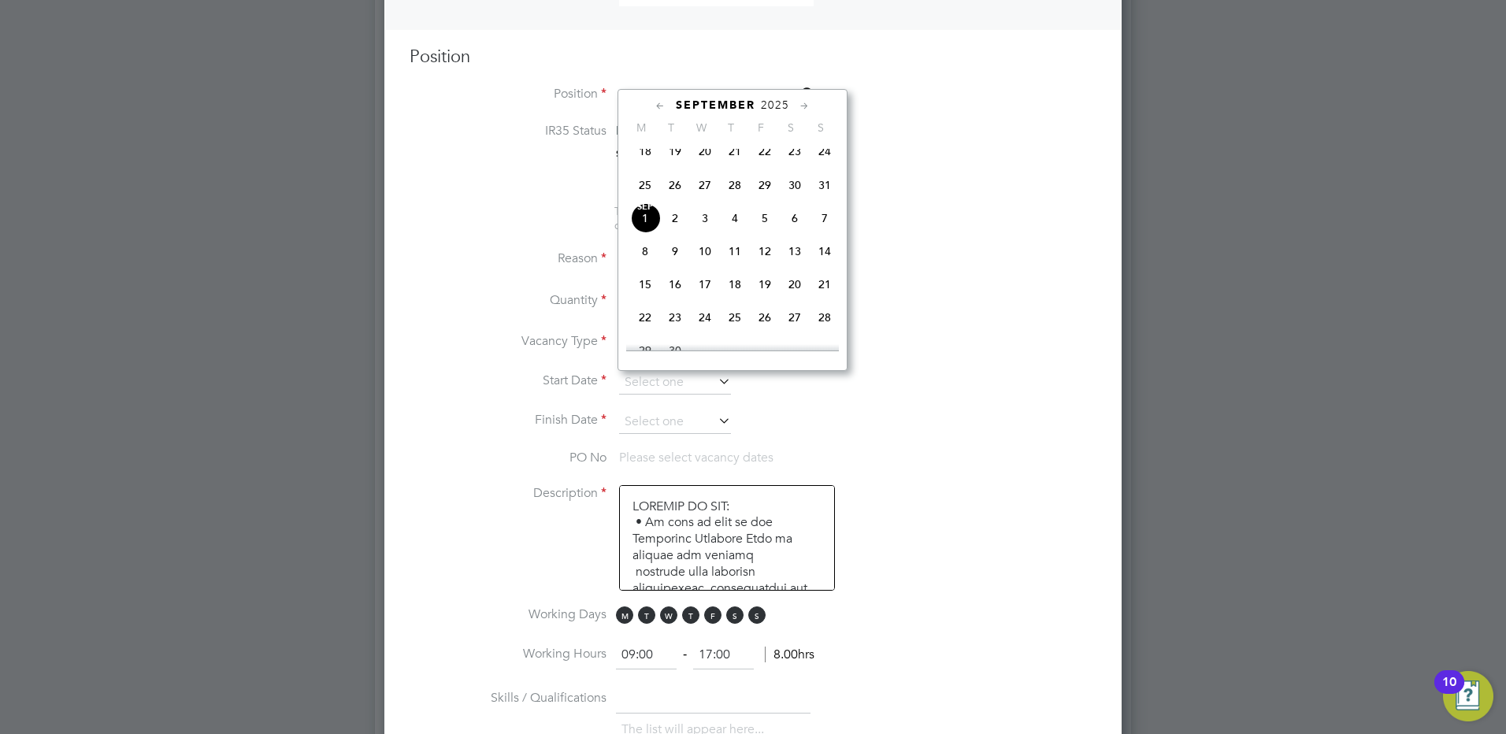
click at [703, 233] on span "3" at bounding box center [705, 218] width 30 height 30
type input "[DATE]"
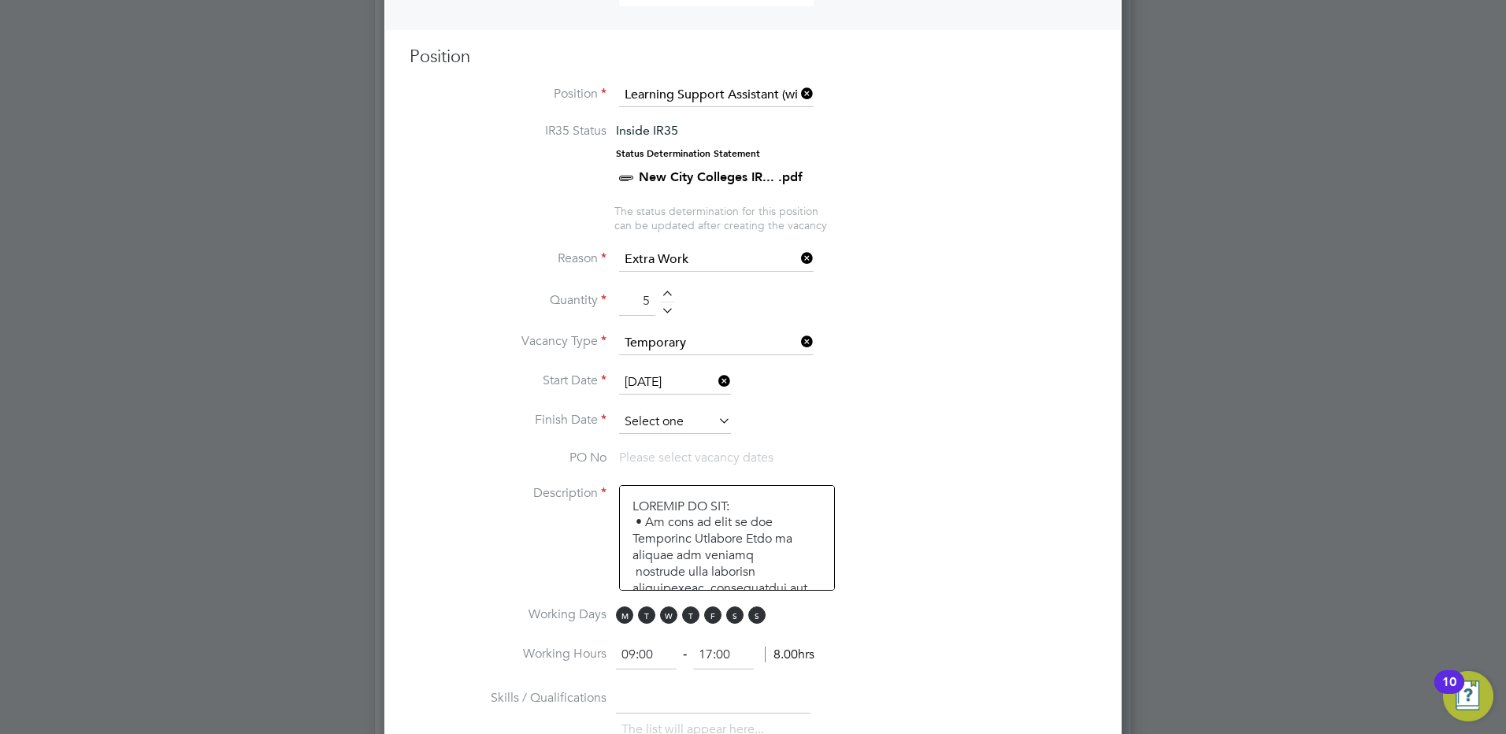
click at [714, 420] on input at bounding box center [675, 422] width 112 height 24
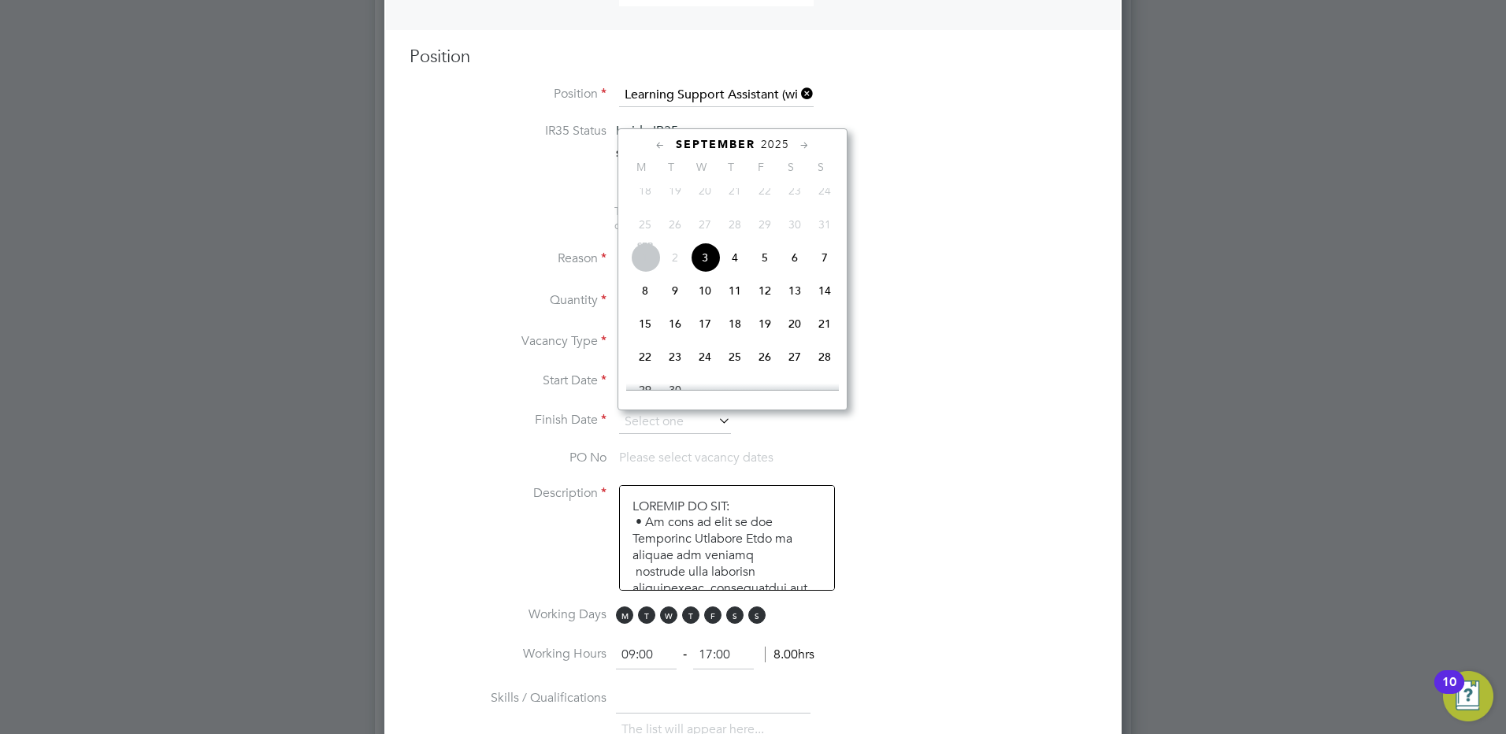
click at [807, 150] on icon at bounding box center [804, 145] width 15 height 17
click at [807, 149] on icon at bounding box center [804, 145] width 15 height 17
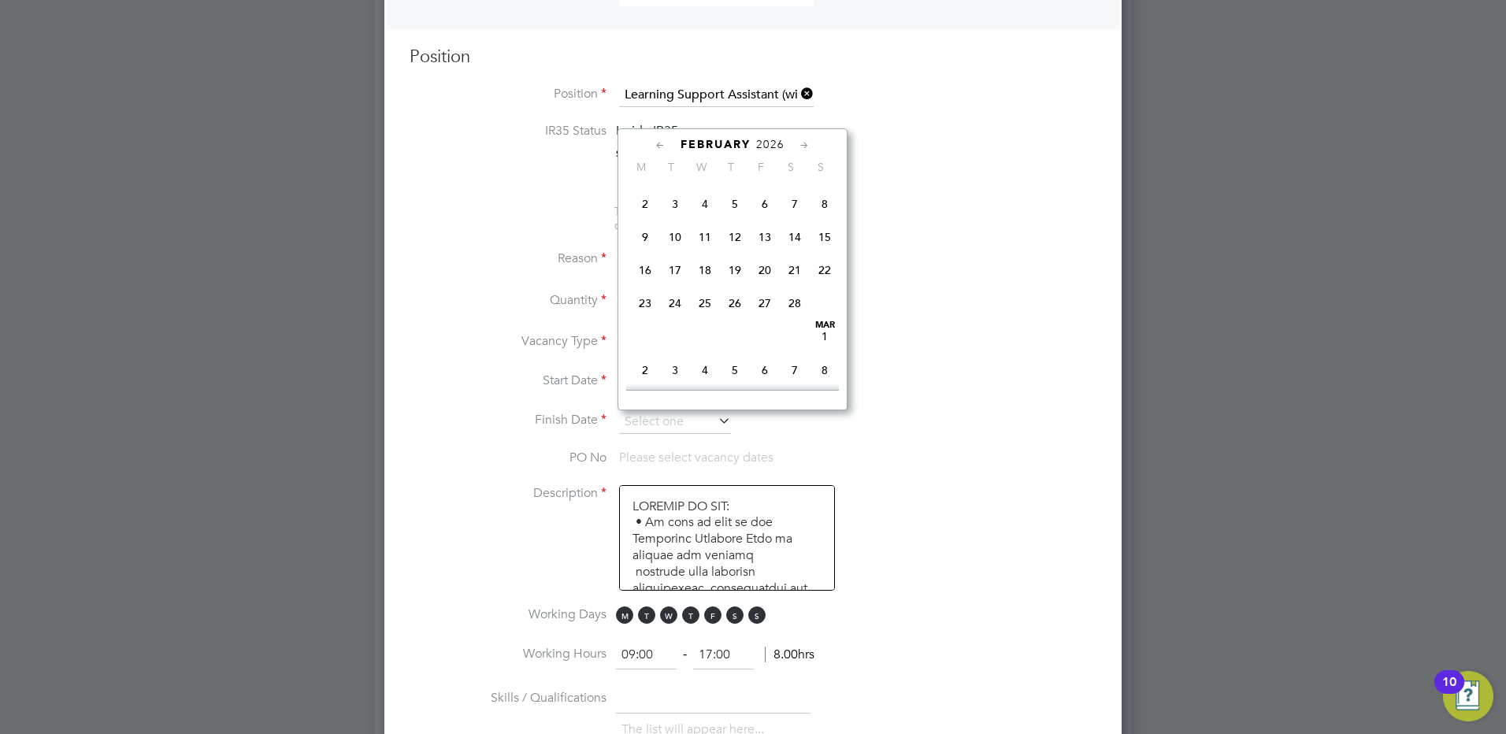
click at [807, 149] on icon at bounding box center [804, 145] width 15 height 17
click at [807, 147] on icon at bounding box center [804, 145] width 15 height 17
click at [806, 147] on icon at bounding box center [804, 145] width 15 height 17
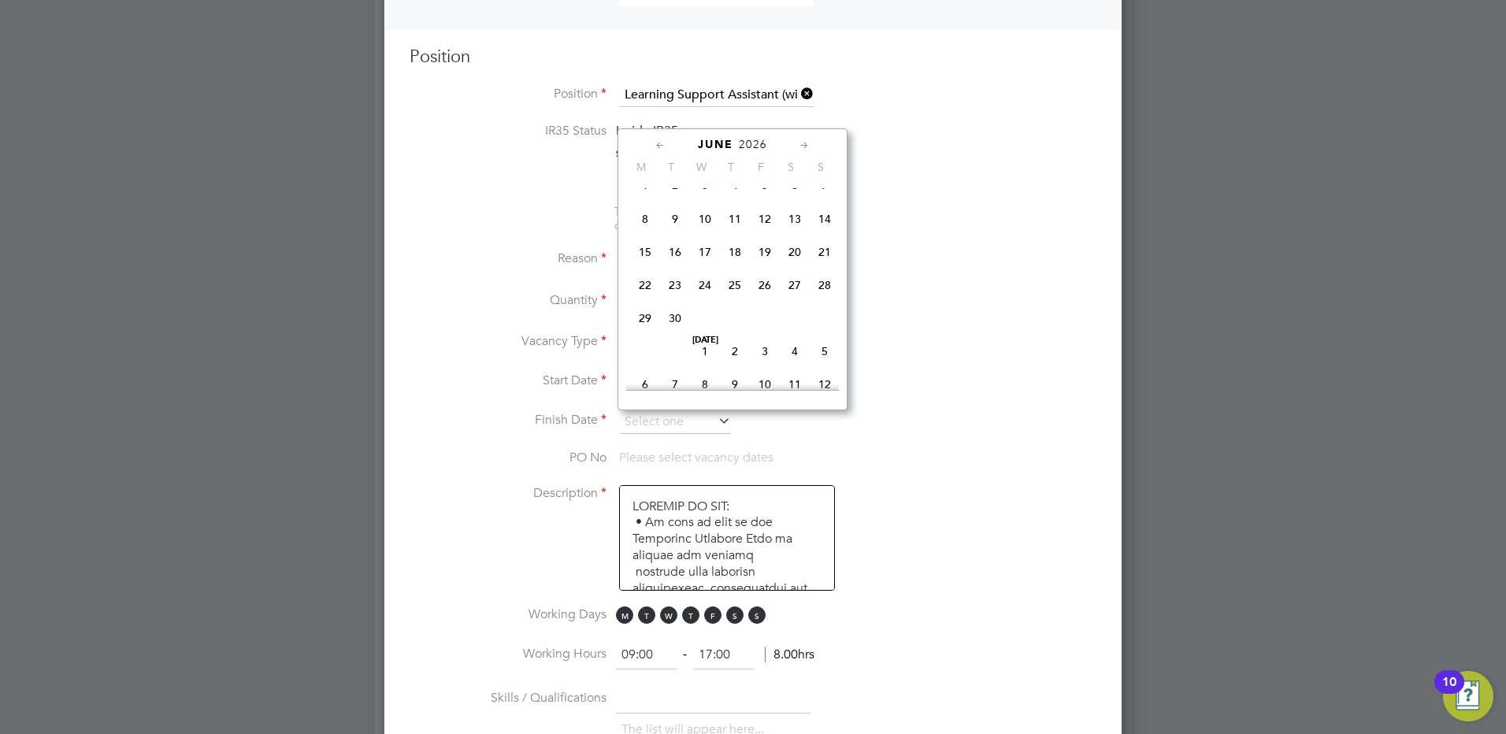
scroll to position [2248, 0]
click at [762, 229] on span "10" at bounding box center [765, 214] width 30 height 30
type input "[DATE]"
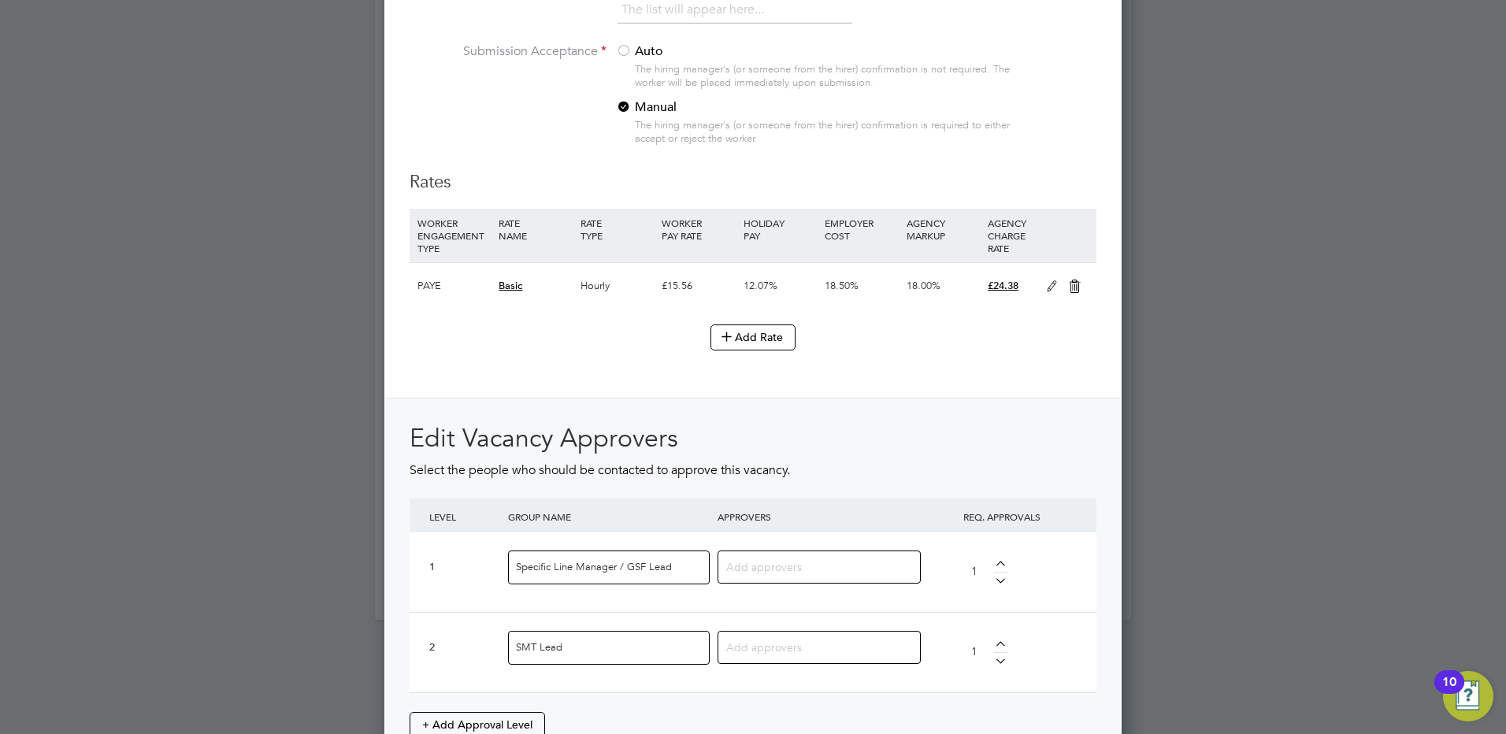
scroll to position [1733, 0]
